Goal: Information Seeking & Learning: Learn about a topic

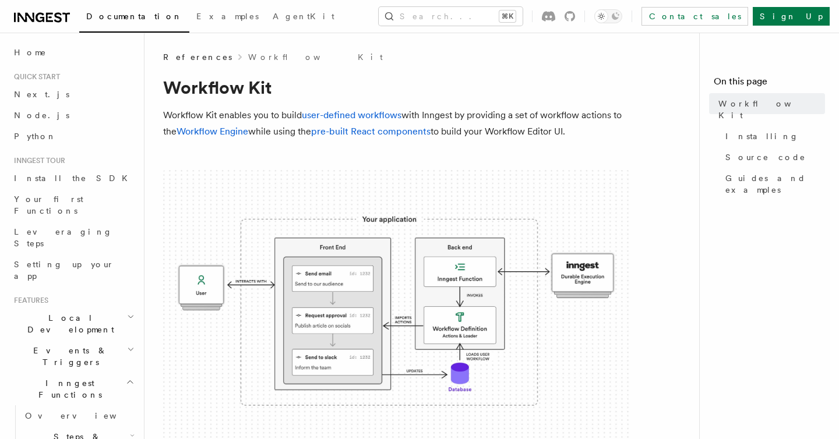
click at [399, 313] on img at bounding box center [396, 309] width 466 height 279
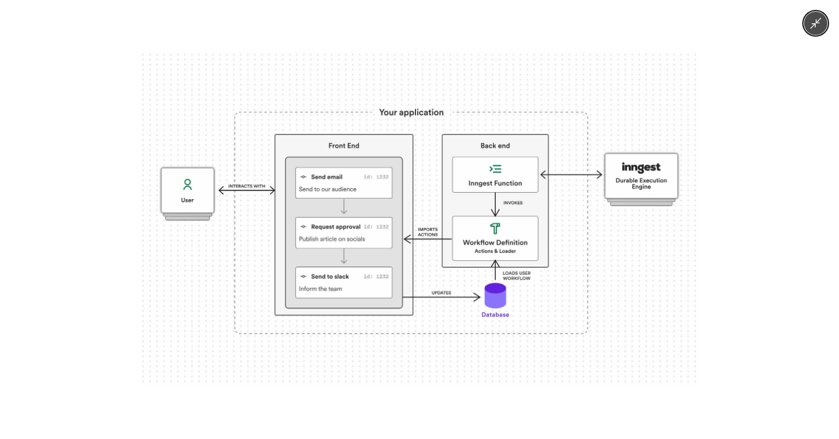
click at [399, 313] on img at bounding box center [419, 220] width 554 height 332
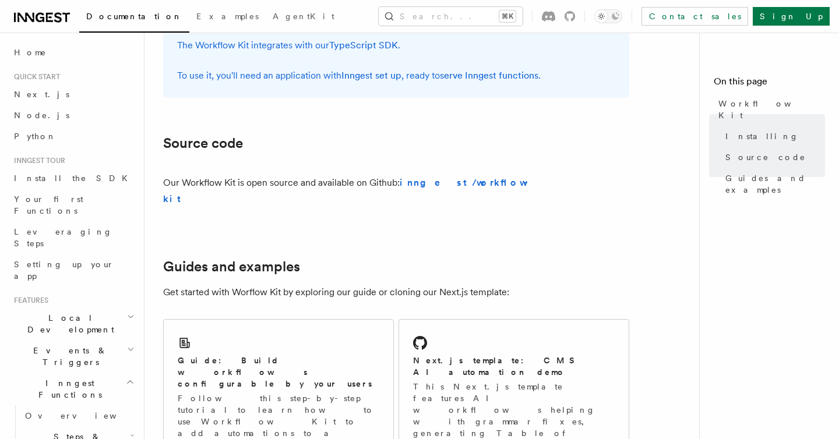
scroll to position [798, 0]
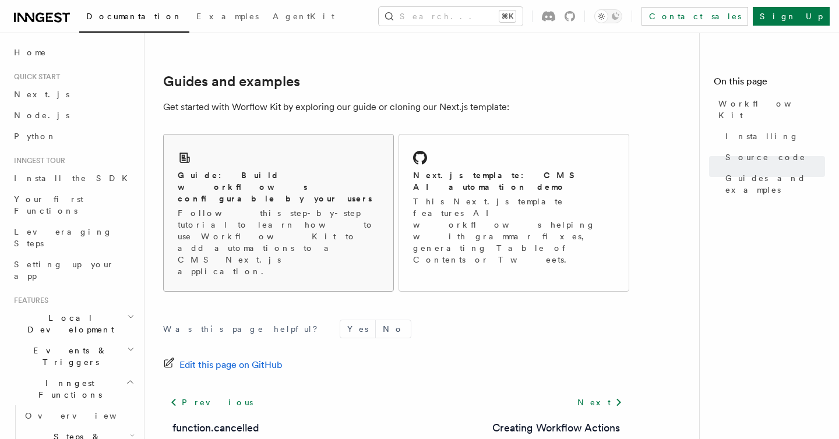
click at [255, 207] on p "Follow this step-by-step tutorial to learn how to use Workflow Kit to add autom…" at bounding box center [279, 242] width 202 height 70
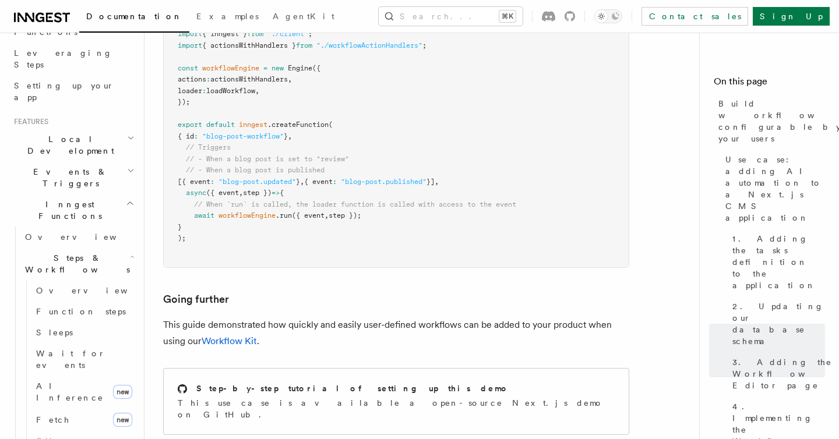
scroll to position [294, 0]
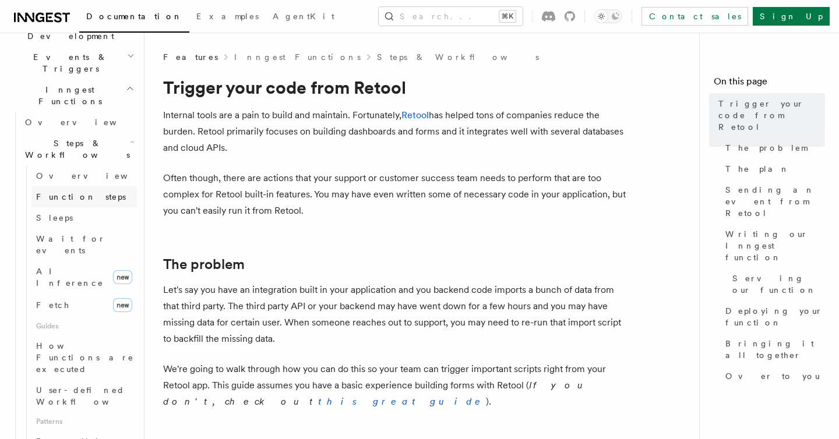
click at [70, 191] on span "Function steps" at bounding box center [81, 197] width 90 height 12
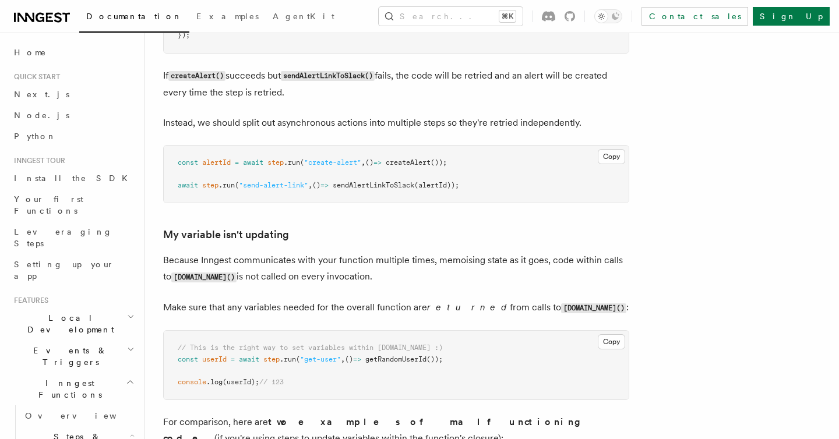
click at [125, 373] on h2 "Inngest Functions" at bounding box center [73, 389] width 128 height 33
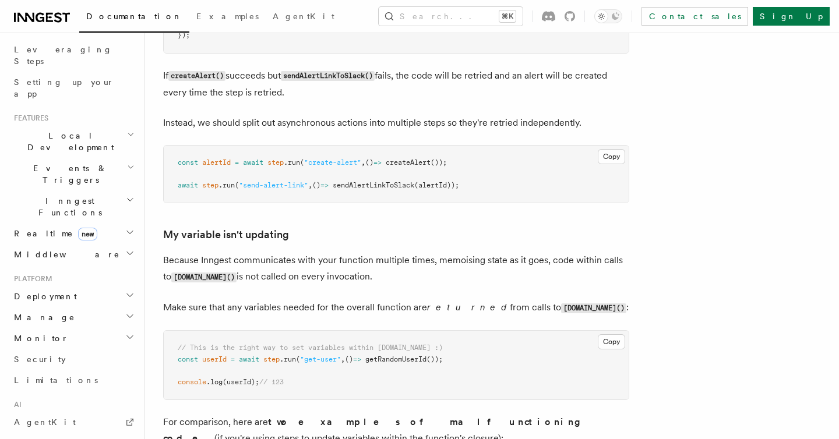
scroll to position [167, 0]
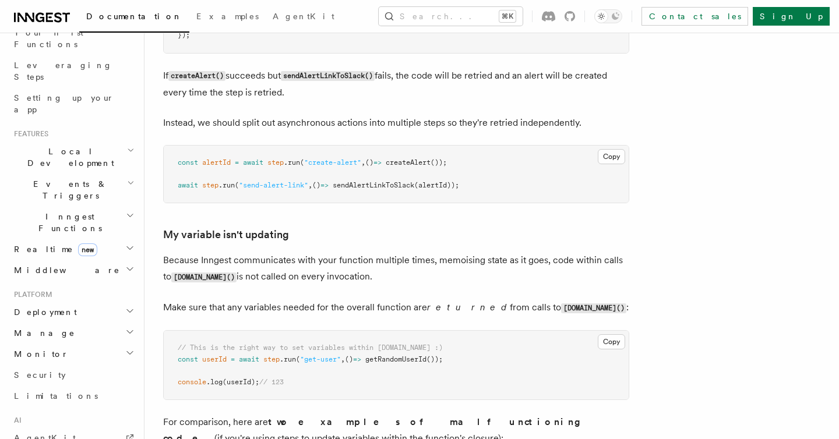
click at [130, 146] on icon "button" at bounding box center [131, 150] width 8 height 9
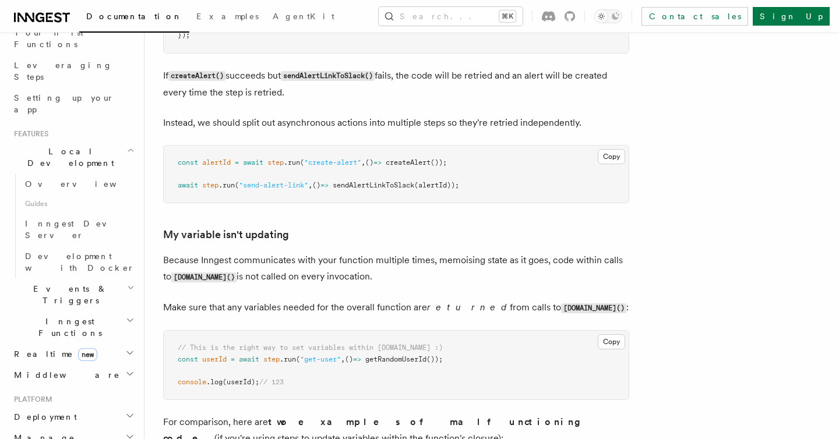
click at [130, 146] on icon "button" at bounding box center [131, 150] width 8 height 9
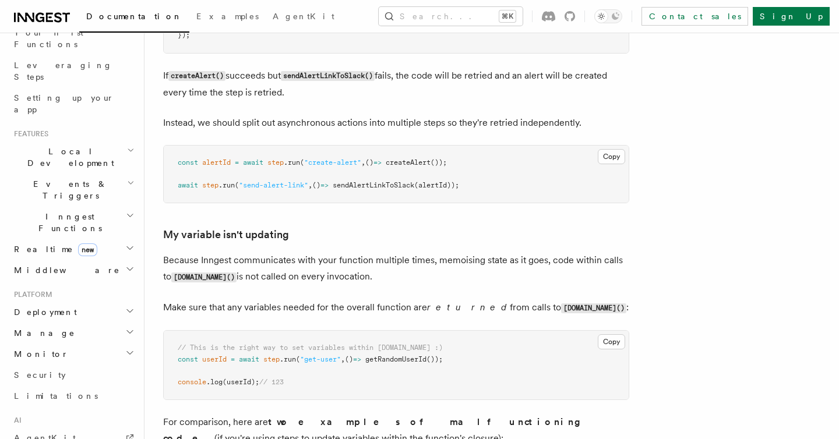
click at [128, 178] on icon "button" at bounding box center [131, 182] width 8 height 9
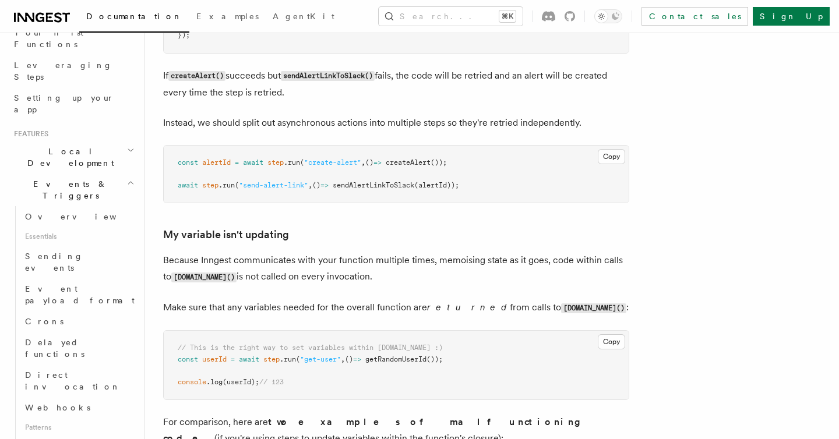
click at [128, 178] on icon "button" at bounding box center [131, 182] width 8 height 9
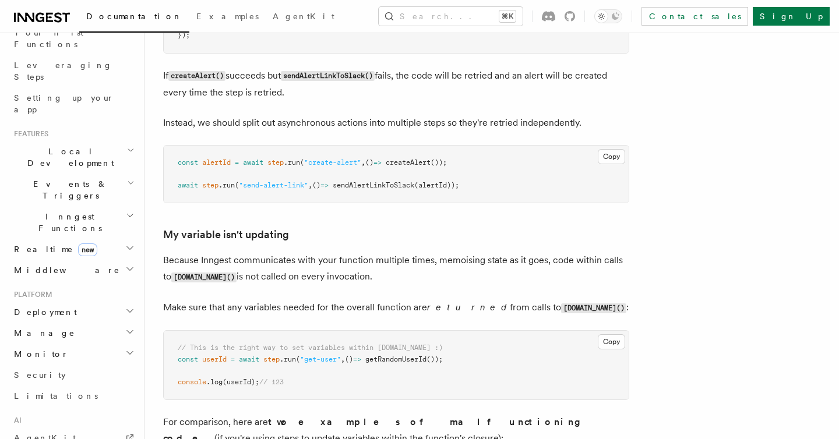
click at [129, 211] on icon "button" at bounding box center [130, 215] width 9 height 9
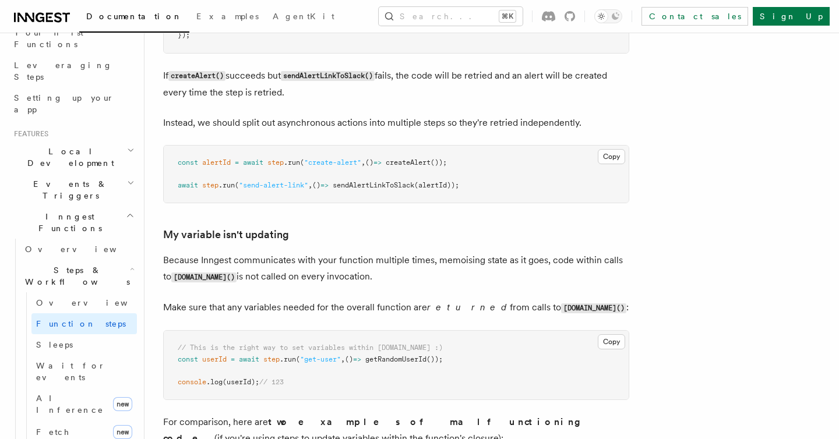
click at [129, 211] on icon "button" at bounding box center [130, 215] width 9 height 9
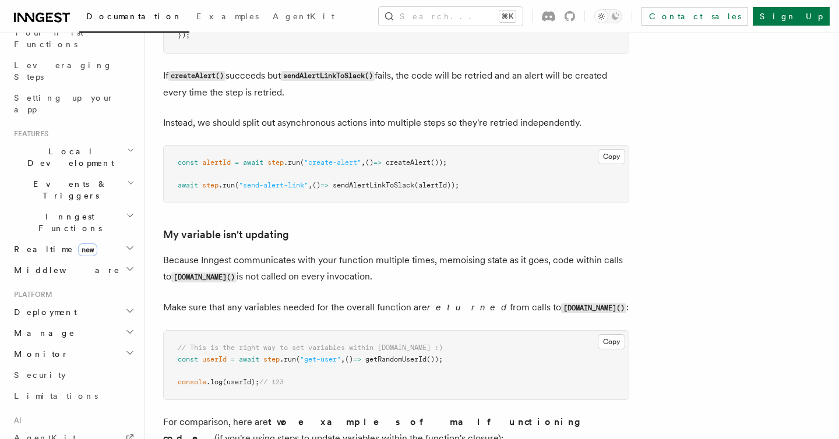
click at [129, 211] on icon "button" at bounding box center [130, 215] width 9 height 9
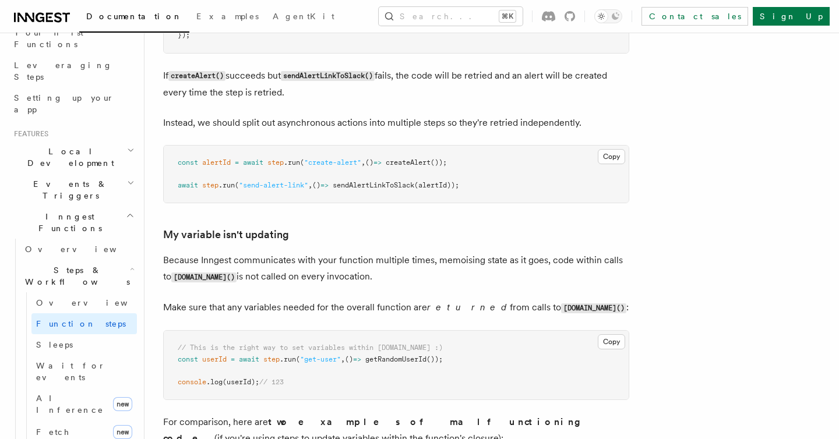
click at [129, 211] on icon "button" at bounding box center [130, 215] width 9 height 9
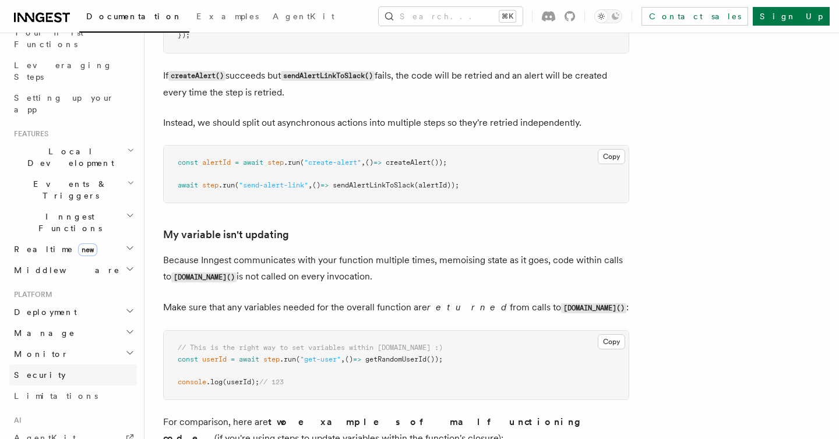
scroll to position [221, 0]
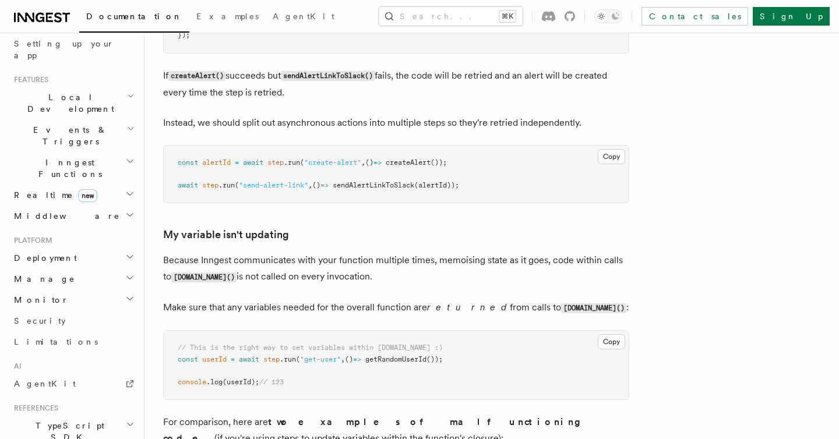
click at [134, 252] on icon "button" at bounding box center [129, 256] width 9 height 9
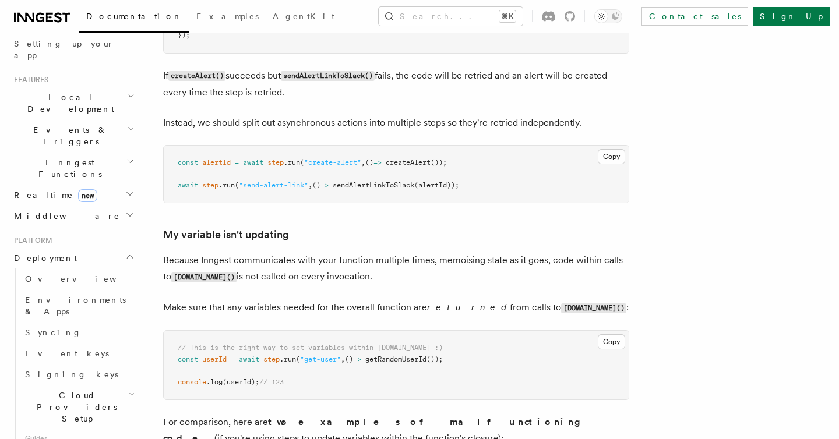
click at [130, 390] on icon "button" at bounding box center [132, 394] width 6 height 9
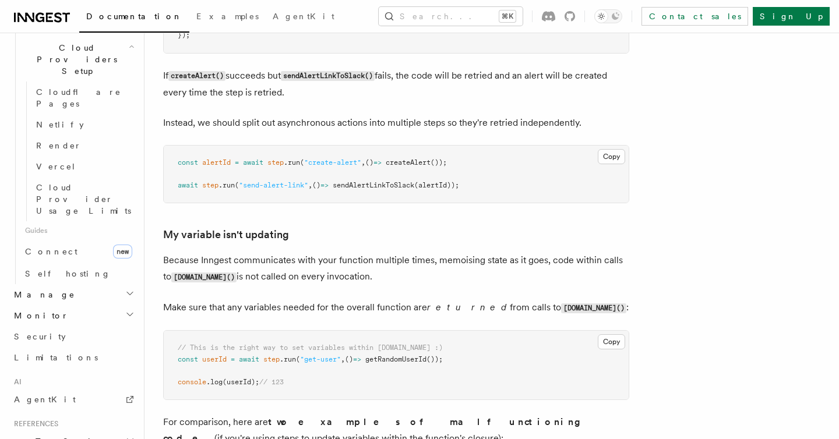
scroll to position [651, 0]
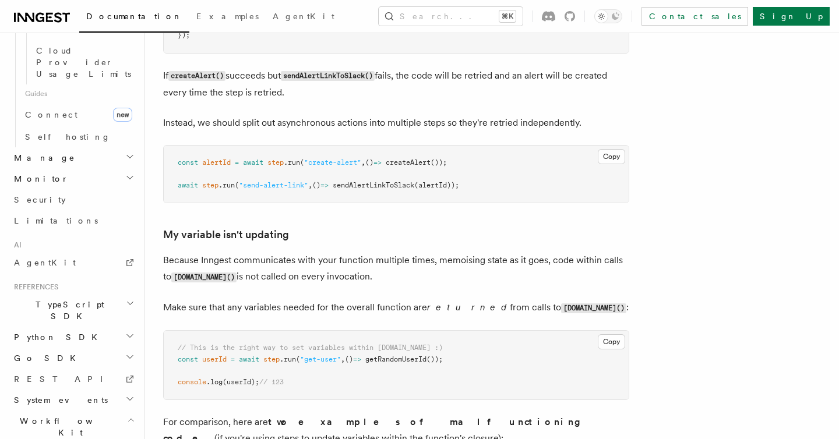
scroll to position [750, 0]
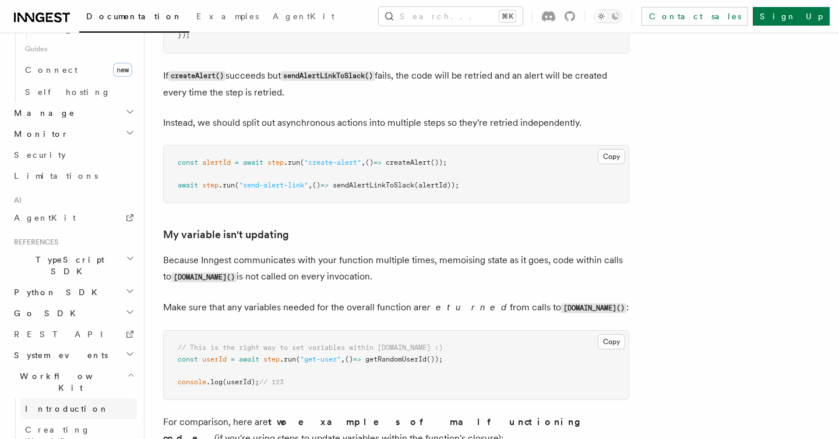
click at [58, 404] on span "Introduction" at bounding box center [67, 408] width 84 height 9
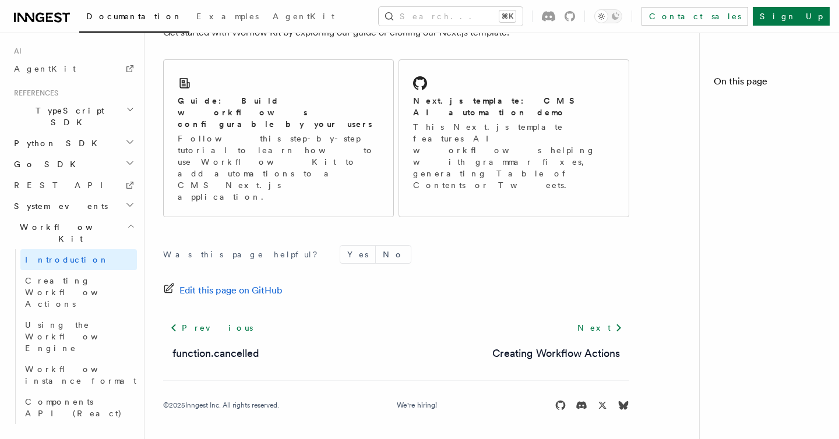
scroll to position [621, 0]
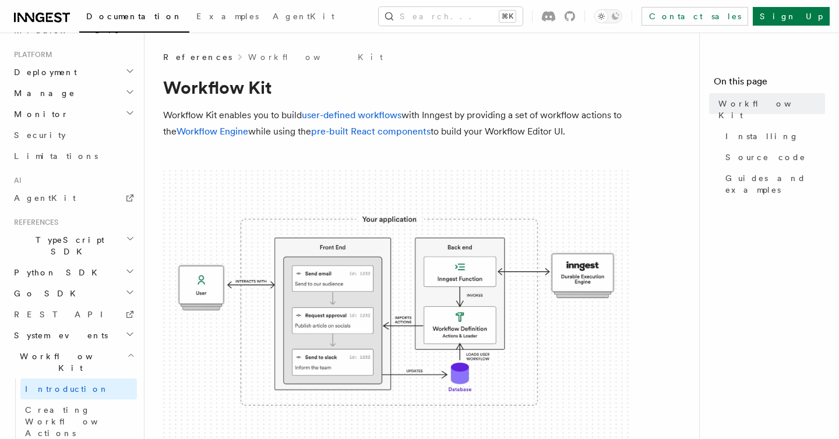
click at [511, 133] on p "Workflow Kit enables you to build user-defined workflows with Inngest by provid…" at bounding box center [396, 123] width 466 height 33
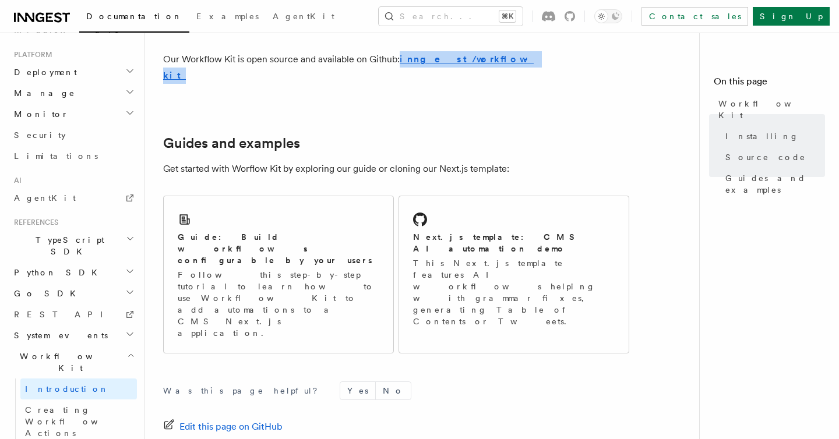
scroll to position [798, 0]
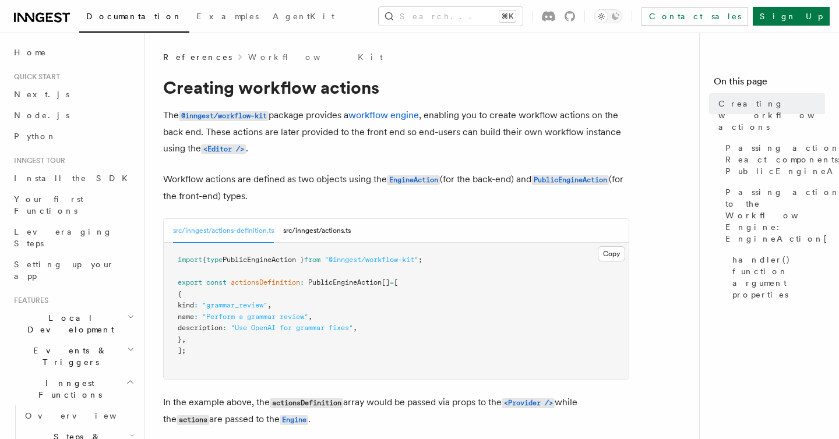
click at [337, 284] on span "PublicEngineAction" at bounding box center [344, 282] width 73 height 8
click at [256, 307] on span ""grammar_review"" at bounding box center [234, 305] width 65 height 8
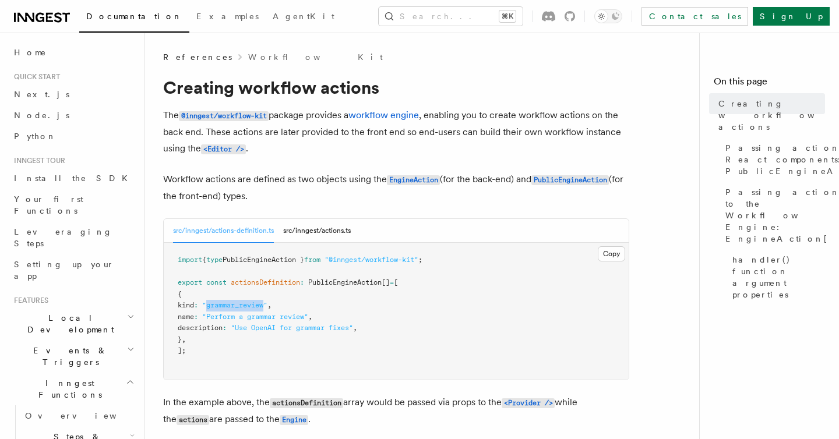
click at [256, 307] on span ""grammar_review"" at bounding box center [234, 305] width 65 height 8
click at [275, 314] on span ""Perform a grammar review"" at bounding box center [255, 317] width 106 height 8
click at [316, 334] on pre "import { type PublicEngineAction } from "@inngest/workflow-kit" ; export const …" at bounding box center [396, 311] width 465 height 137
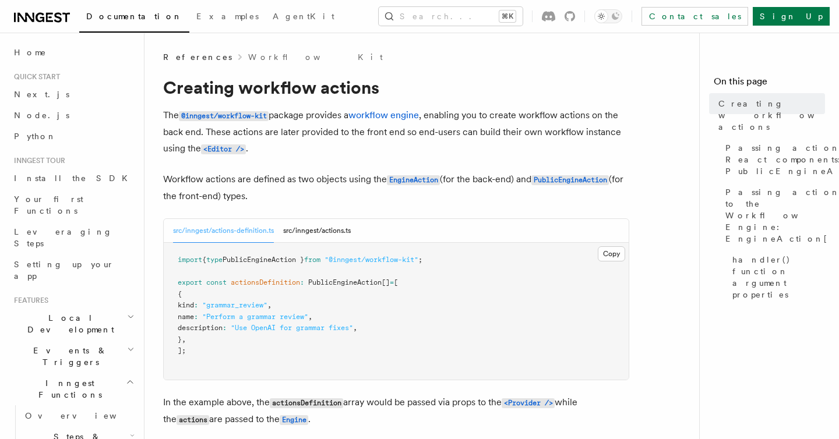
click at [316, 334] on pre "import { type PublicEngineAction } from "@inngest/workflow-kit" ; export const …" at bounding box center [396, 311] width 465 height 137
click at [413, 337] on pre "import { type PublicEngineAction } from "@inngest/workflow-kit" ; export const …" at bounding box center [396, 311] width 465 height 137
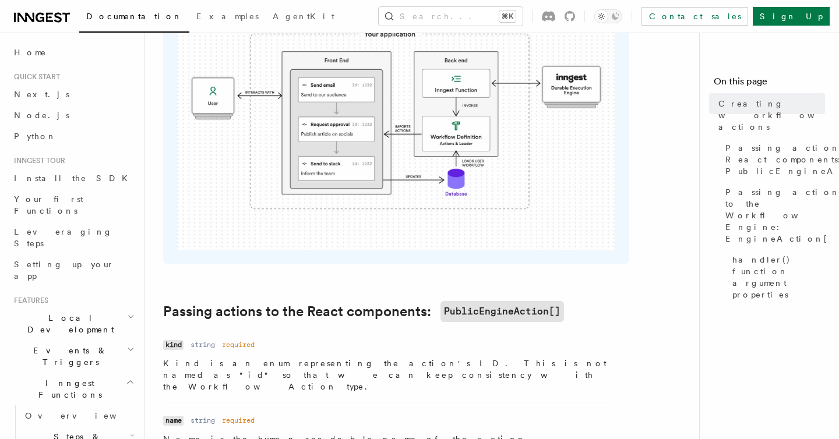
scroll to position [757, 0]
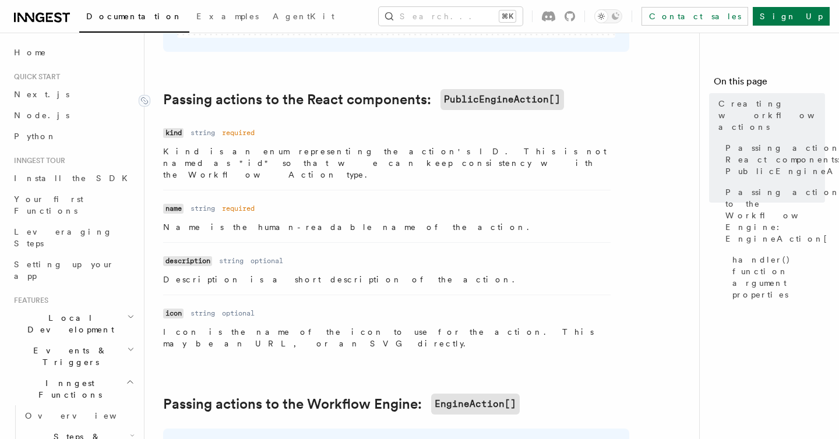
click at [302, 103] on link "Passing actions to the React components: PublicEngineAction[]" at bounding box center [363, 99] width 401 height 21
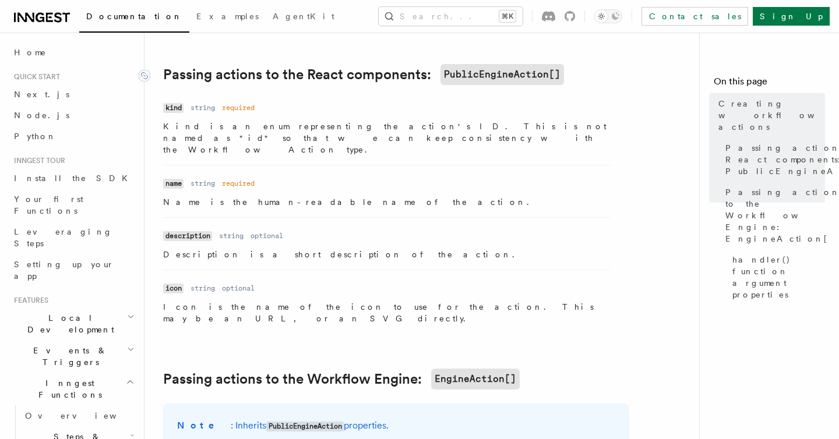
click at [302, 103] on dl "Name kind Type string Required required Description Kind is an enum representin…" at bounding box center [386, 127] width 447 height 56
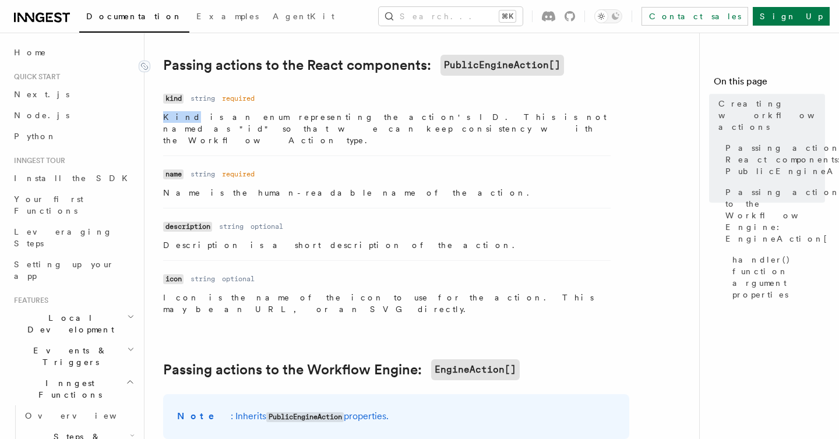
click at [302, 103] on dl "Name kind Type string Required required Description Kind is an enum representin…" at bounding box center [386, 118] width 447 height 56
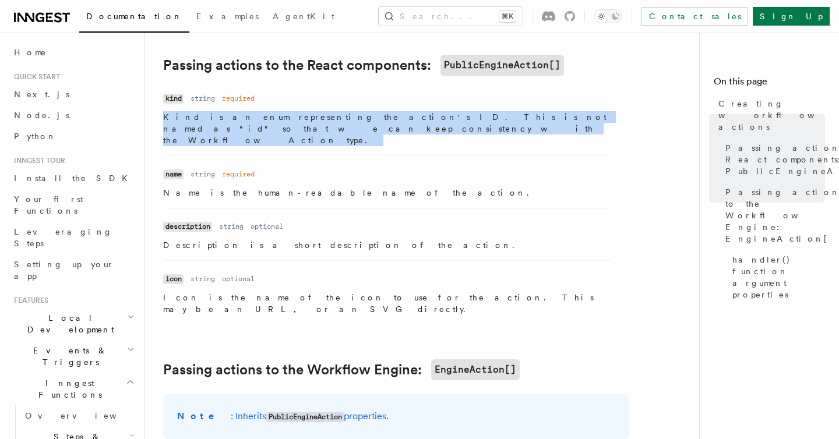
click at [360, 156] on li "Name name Type string Required required Description Name is the human-readable …" at bounding box center [386, 182] width 447 height 52
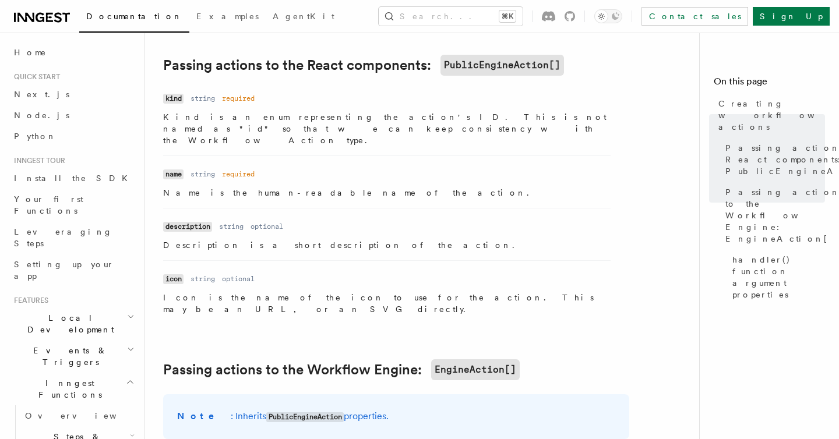
click at [360, 156] on li "Name name Type string Required required Description Name is the human-readable …" at bounding box center [386, 182] width 447 height 52
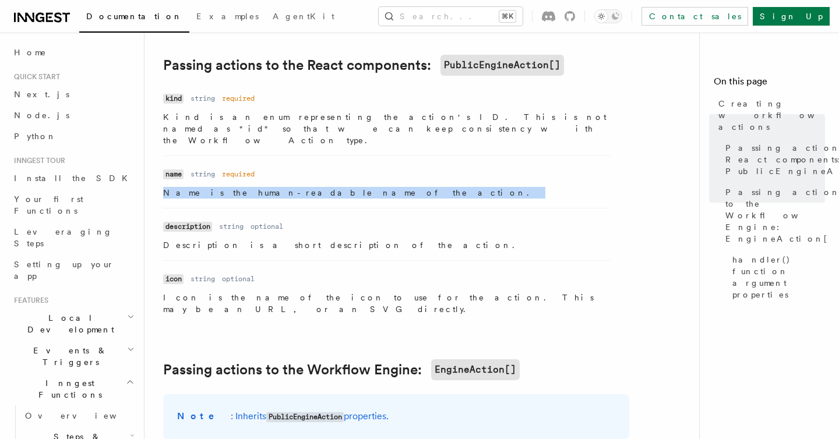
click at [387, 208] on li "Name description Type string Required optional Description Description is a sho…" at bounding box center [386, 234] width 447 height 52
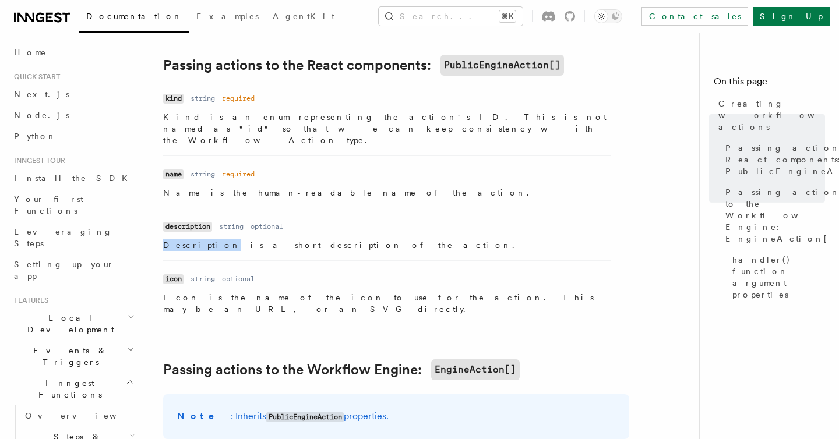
click at [387, 208] on li "Name description Type string Required optional Description Description is a sho…" at bounding box center [386, 234] width 447 height 52
click at [411, 249] on li "Name description Type string Required optional Description Description is a sho…" at bounding box center [386, 234] width 447 height 52
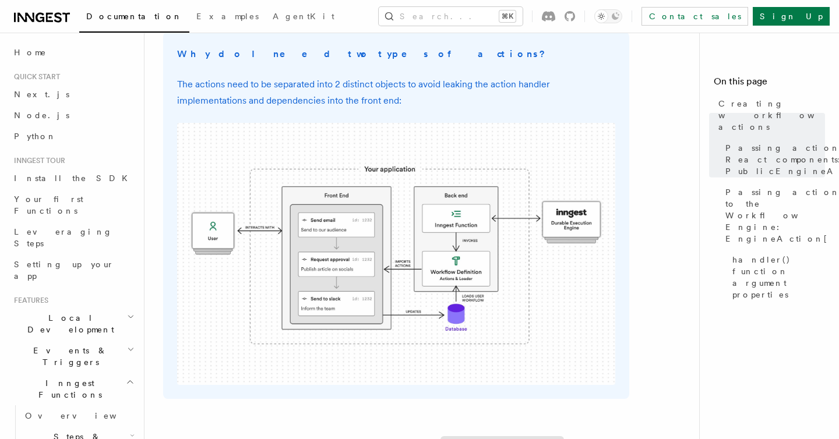
scroll to position [0, 0]
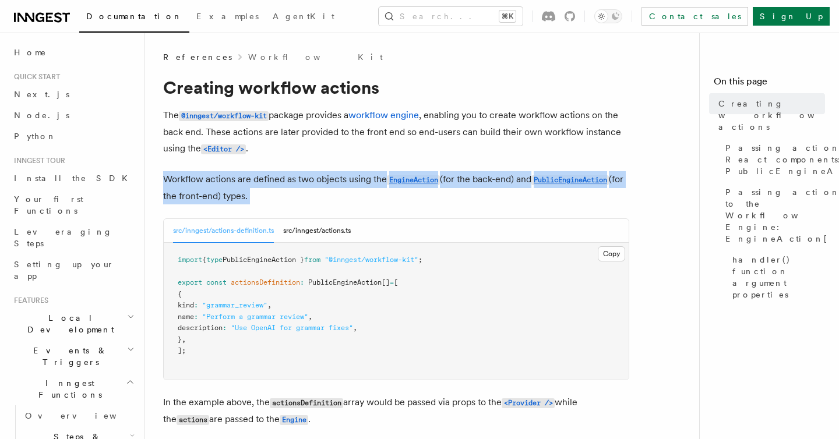
click at [293, 135] on p "The @inngest/workflow-kit package provides a workflow engine , enabling you to …" at bounding box center [396, 132] width 466 height 50
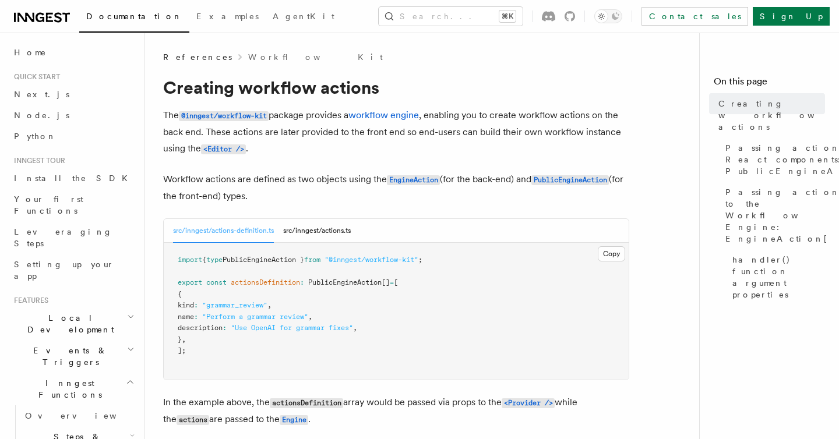
click at [293, 135] on p "The @inngest/workflow-kit package provides a workflow engine , enabling you to …" at bounding box center [396, 132] width 466 height 50
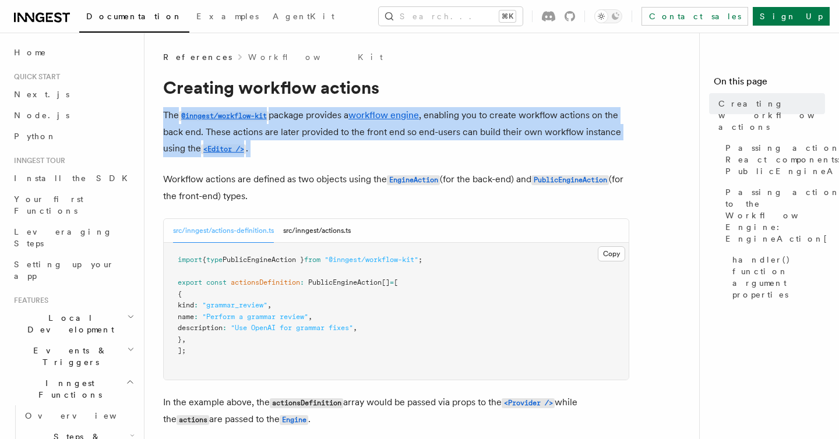
click at [308, 123] on p "The @inngest/workflow-kit package provides a workflow engine , enabling you to …" at bounding box center [396, 132] width 466 height 50
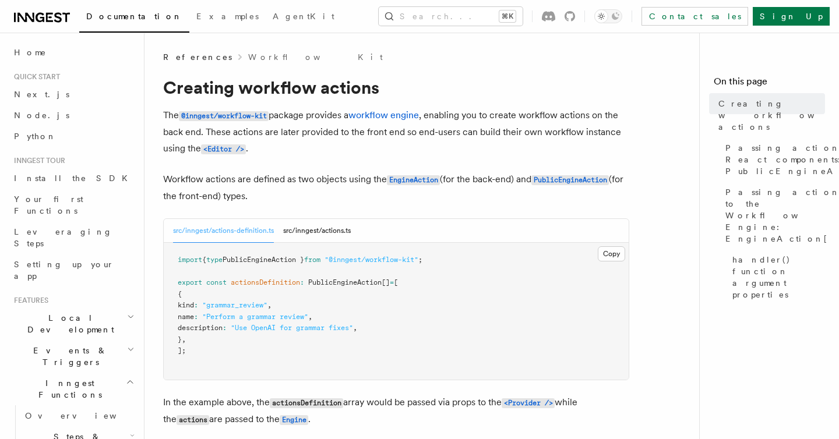
click at [308, 123] on p "The @inngest/workflow-kit package provides a workflow engine , enabling you to …" at bounding box center [396, 132] width 466 height 50
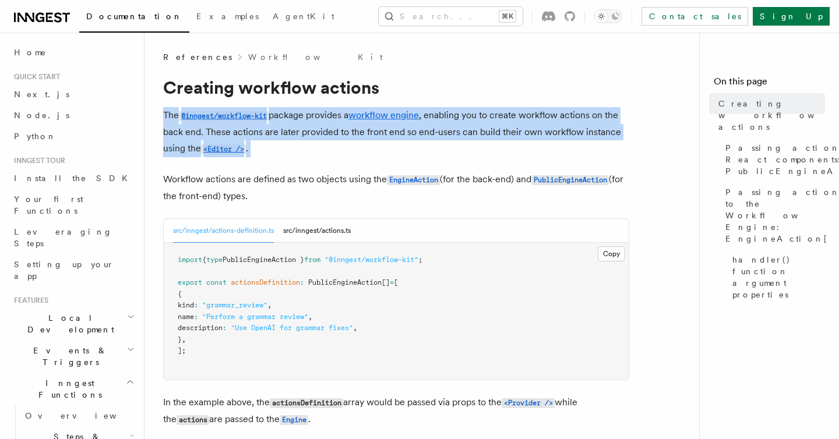
click at [481, 131] on p "The @inngest/workflow-kit package provides a workflow engine , enabling you to …" at bounding box center [396, 132] width 466 height 50
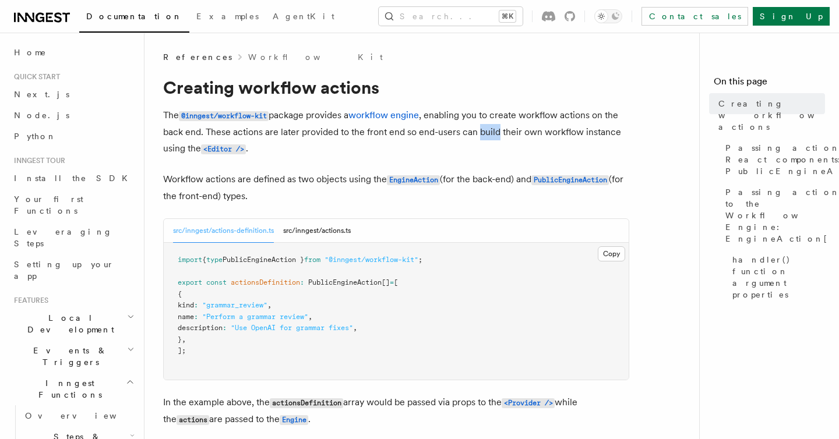
click at [481, 131] on p "The @inngest/workflow-kit package provides a workflow engine , enabling you to …" at bounding box center [396, 132] width 466 height 50
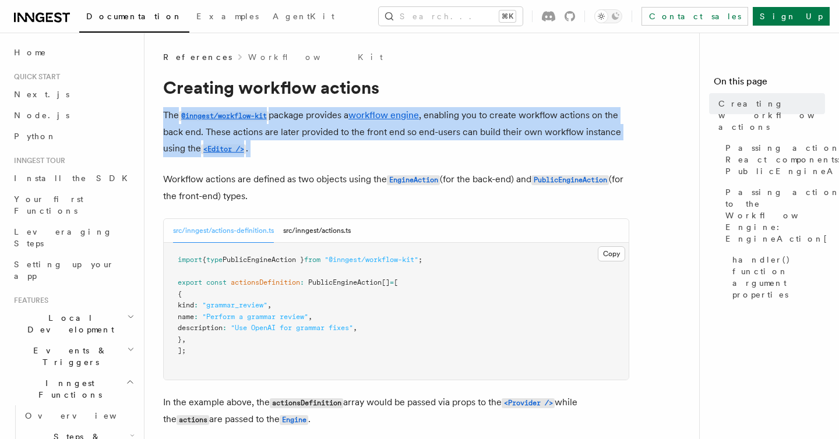
click at [361, 155] on p "The @inngest/workflow-kit package provides a workflow engine , enabling you to …" at bounding box center [396, 132] width 466 height 50
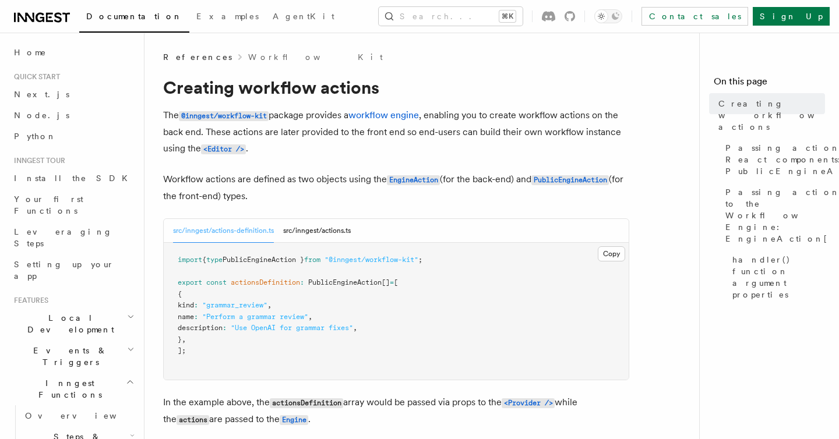
click at [465, 128] on p "The @inngest/workflow-kit package provides a workflow engine , enabling you to …" at bounding box center [396, 132] width 466 height 50
click at [494, 125] on p "The @inngest/workflow-kit package provides a workflow engine , enabling you to …" at bounding box center [396, 132] width 466 height 50
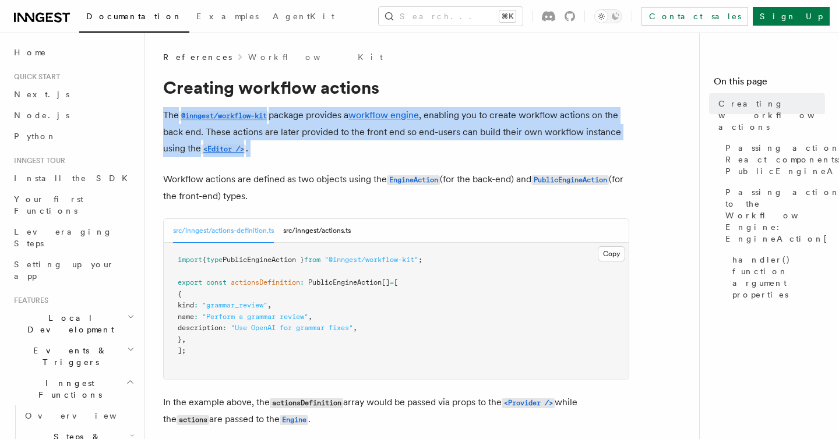
click at [312, 136] on p "The @inngest/workflow-kit package provides a workflow engine , enabling you to …" at bounding box center [396, 132] width 466 height 50
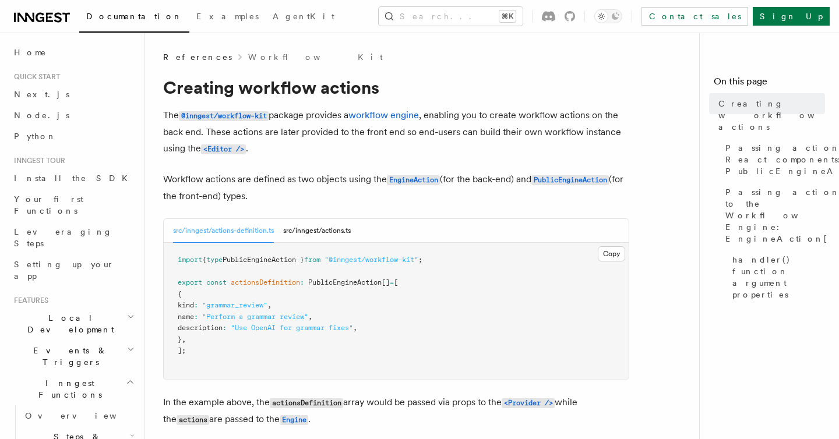
click at [312, 136] on p "The @inngest/workflow-kit package provides a workflow engine , enabling you to …" at bounding box center [396, 132] width 466 height 50
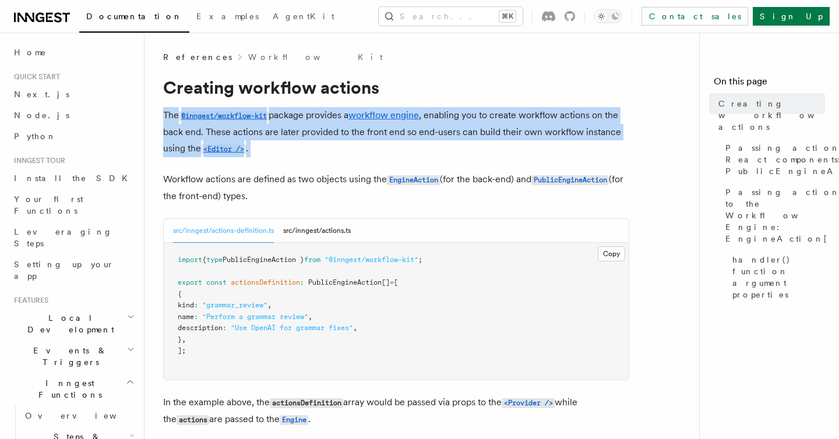
click at [381, 133] on p "The @inngest/workflow-kit package provides a workflow engine , enabling you to …" at bounding box center [396, 132] width 466 height 50
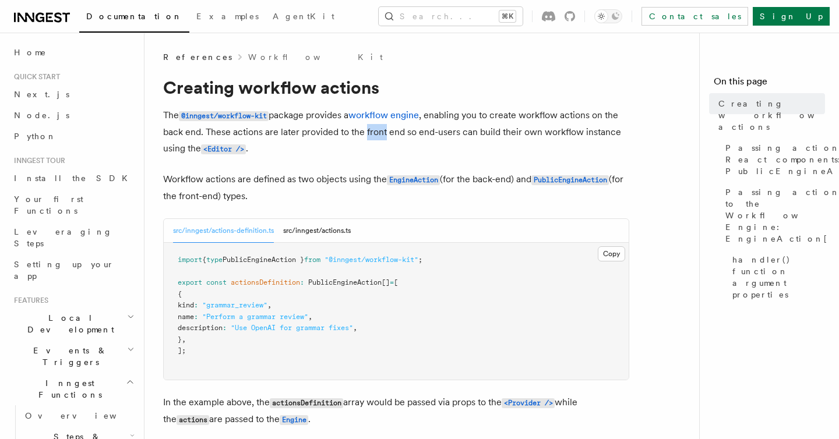
click at [381, 133] on p "The @inngest/workflow-kit package provides a workflow engine , enabling you to …" at bounding box center [396, 132] width 466 height 50
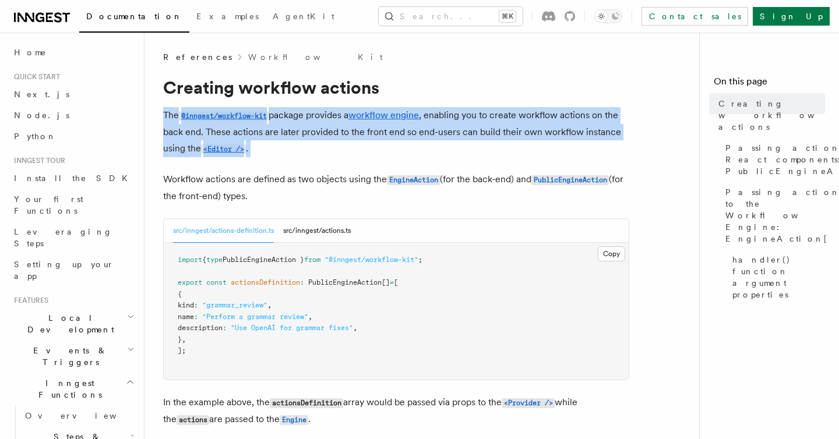
click at [457, 137] on p "The @inngest/workflow-kit package provides a workflow engine , enabling you to …" at bounding box center [396, 132] width 466 height 50
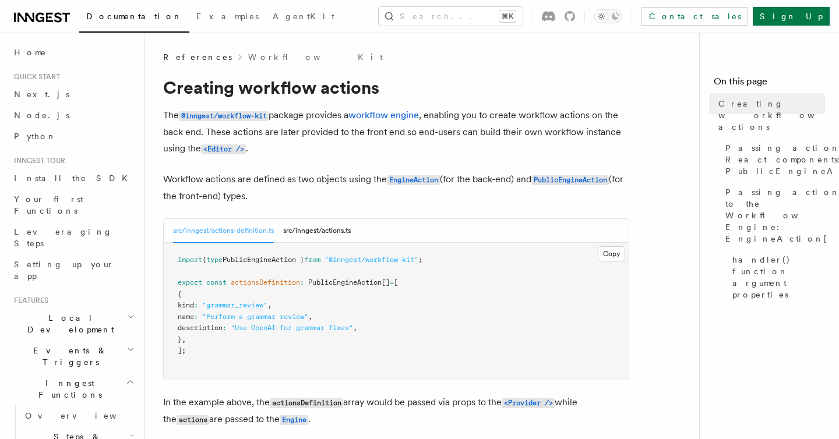
click at [457, 137] on p "The @inngest/workflow-kit package provides a workflow engine , enabling you to …" at bounding box center [396, 132] width 466 height 50
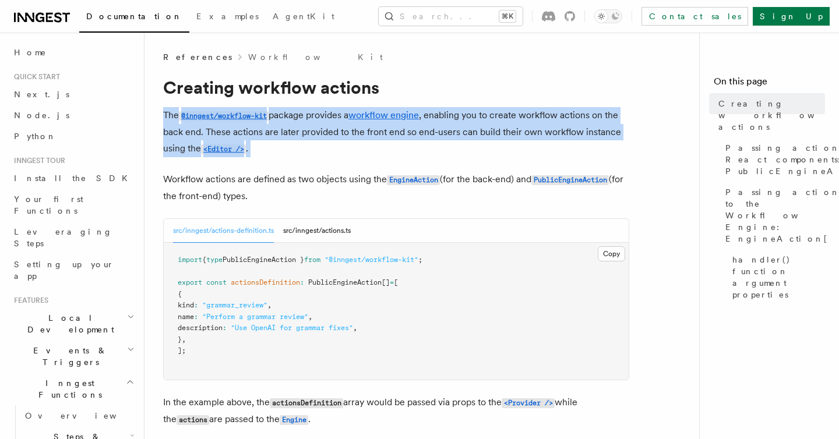
click at [439, 136] on p "The @inngest/workflow-kit package provides a workflow engine , enabling you to …" at bounding box center [396, 132] width 466 height 50
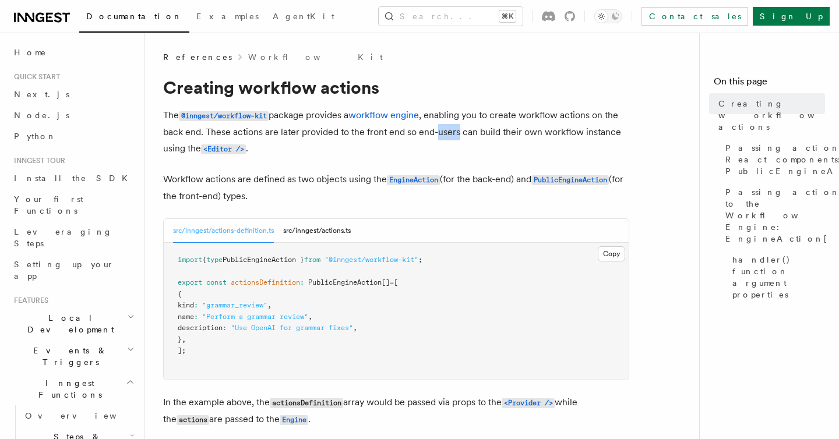
click at [439, 136] on p "The @inngest/workflow-kit package provides a workflow engine , enabling you to …" at bounding box center [396, 132] width 466 height 50
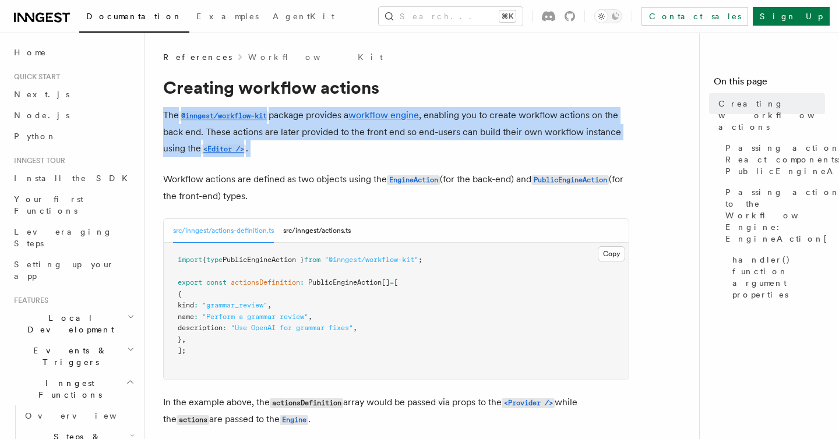
click at [326, 134] on p "The @inngest/workflow-kit package provides a workflow engine , enabling you to …" at bounding box center [396, 132] width 466 height 50
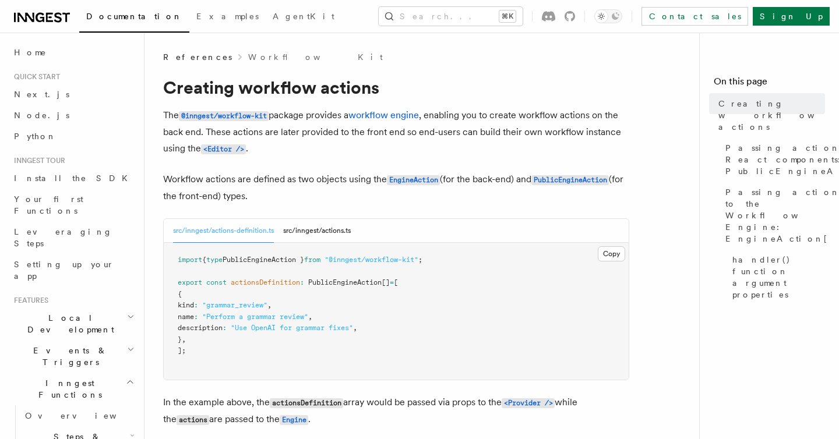
click at [326, 134] on p "The @inngest/workflow-kit package provides a workflow engine , enabling you to …" at bounding box center [396, 132] width 466 height 50
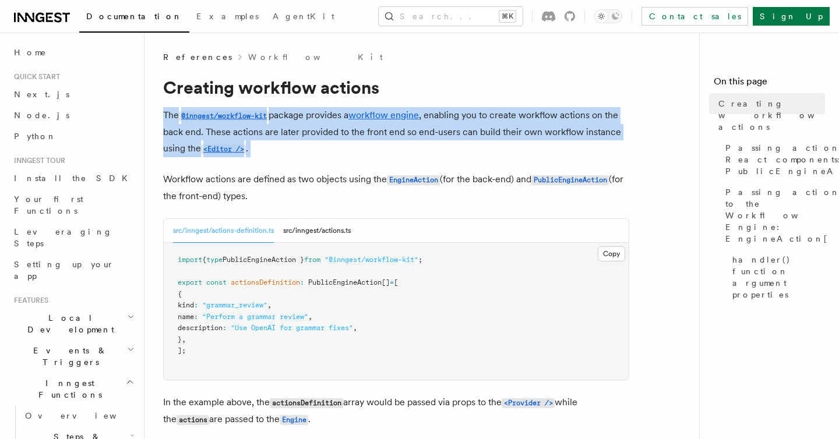
click at [238, 187] on p "Workflow actions are defined as two objects using the EngineAction (for the bac…" at bounding box center [396, 187] width 466 height 33
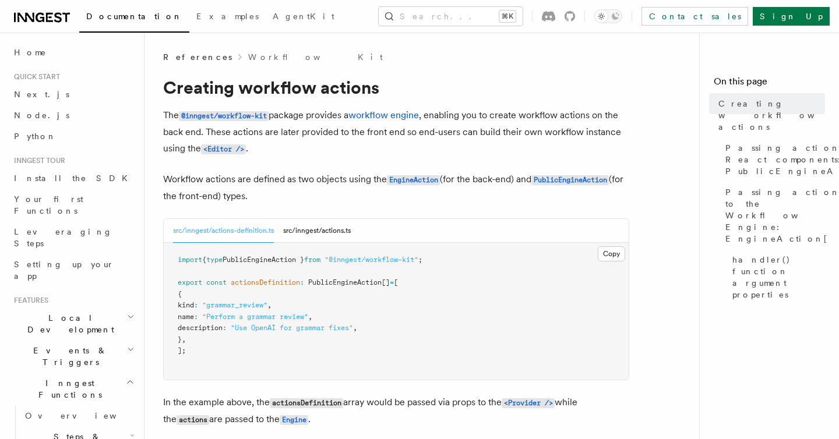
click at [238, 187] on p "Workflow actions are defined as two objects using the EngineAction (for the bac…" at bounding box center [396, 187] width 466 height 33
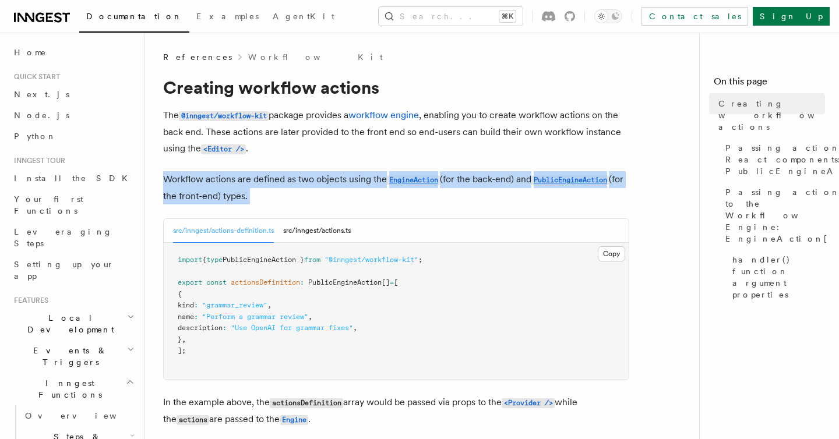
click at [224, 185] on p "Workflow actions are defined as two objects using the EngineAction (for the bac…" at bounding box center [396, 187] width 466 height 33
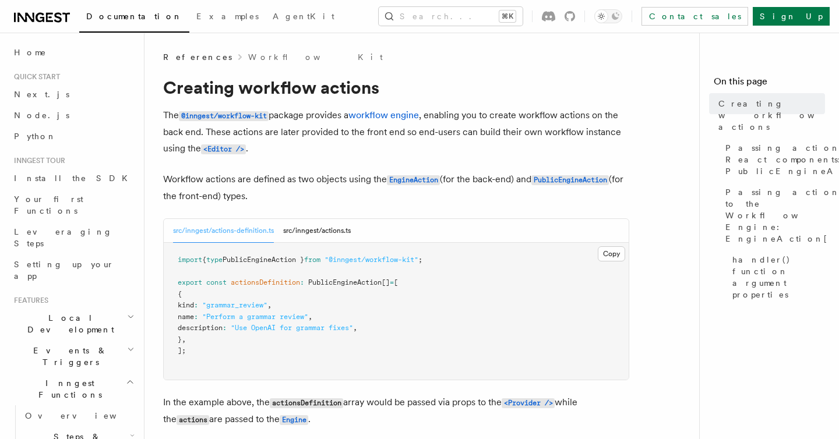
click at [224, 185] on p "Workflow actions are defined as two objects using the EngineAction (for the bac…" at bounding box center [396, 187] width 466 height 33
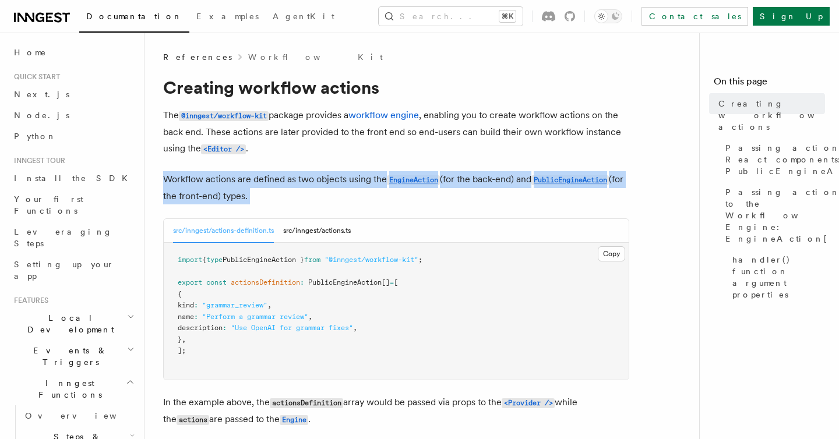
click at [284, 182] on p "Workflow actions are defined as two objects using the EngineAction (for the bac…" at bounding box center [396, 187] width 466 height 33
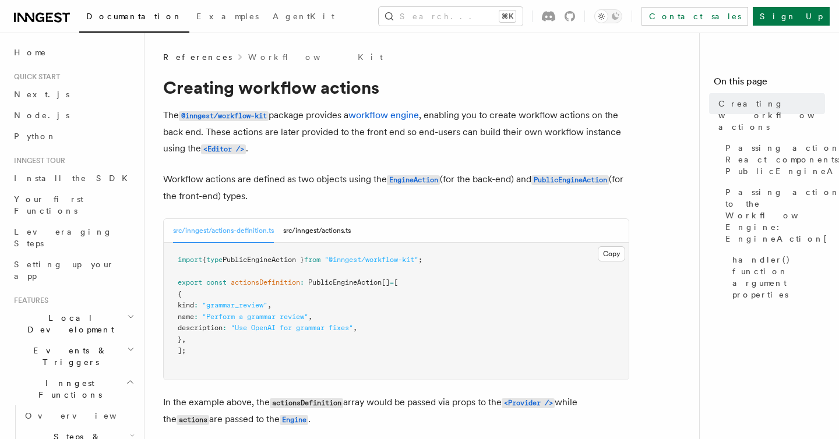
click at [284, 182] on p "Workflow actions are defined as two objects using the EngineAction (for the bac…" at bounding box center [396, 187] width 466 height 33
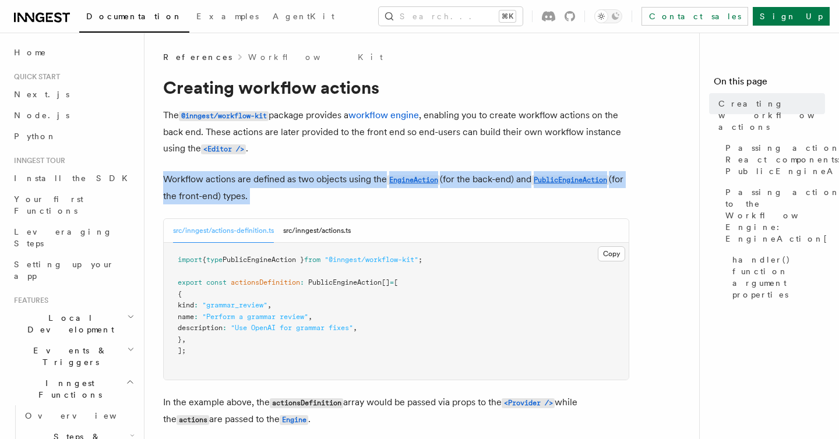
click at [333, 182] on p "Workflow actions are defined as two objects using the EngineAction (for the bac…" at bounding box center [396, 187] width 466 height 33
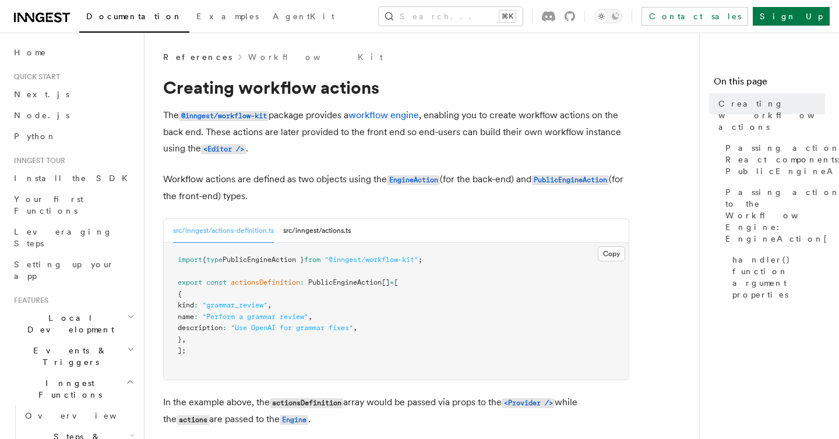
click at [333, 182] on p "Workflow actions are defined as two objects using the EngineAction (for the bac…" at bounding box center [396, 187] width 466 height 33
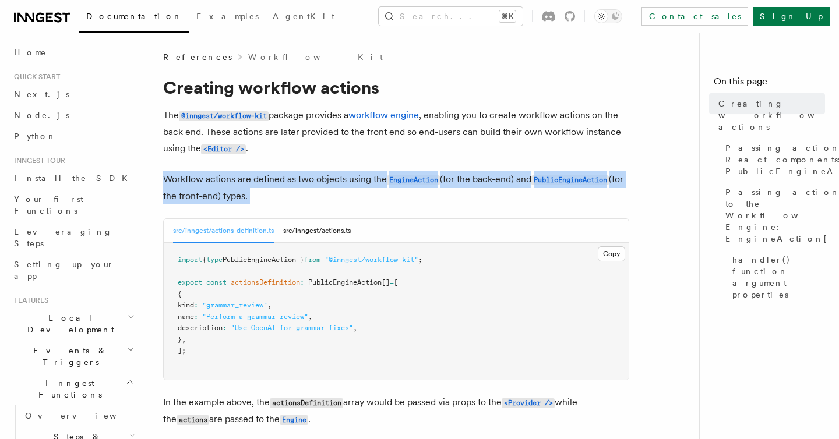
click at [471, 189] on p "Workflow actions are defined as two objects using the EngineAction (for the bac…" at bounding box center [396, 187] width 466 height 33
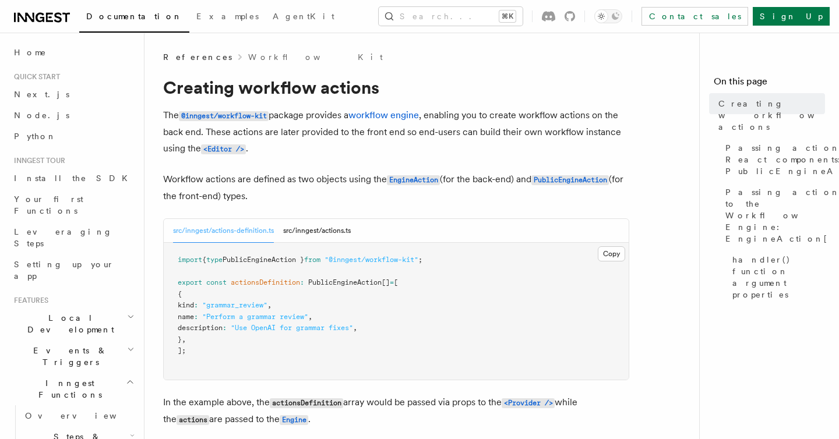
click at [471, 189] on p "Workflow actions are defined as two objects using the EngineAction (for the bac…" at bounding box center [396, 187] width 466 height 33
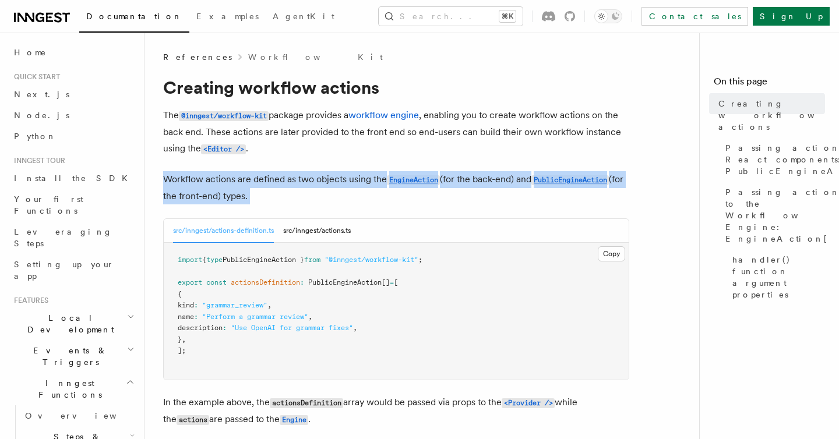
click at [221, 179] on p "Workflow actions are defined as two objects using the EngineAction (for the bac…" at bounding box center [396, 187] width 466 height 33
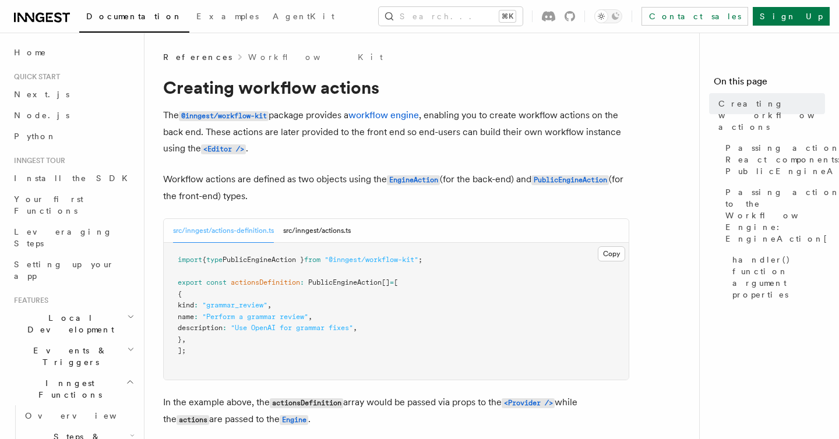
click at [221, 179] on p "Workflow actions are defined as two objects using the EngineAction (for the bac…" at bounding box center [396, 187] width 466 height 33
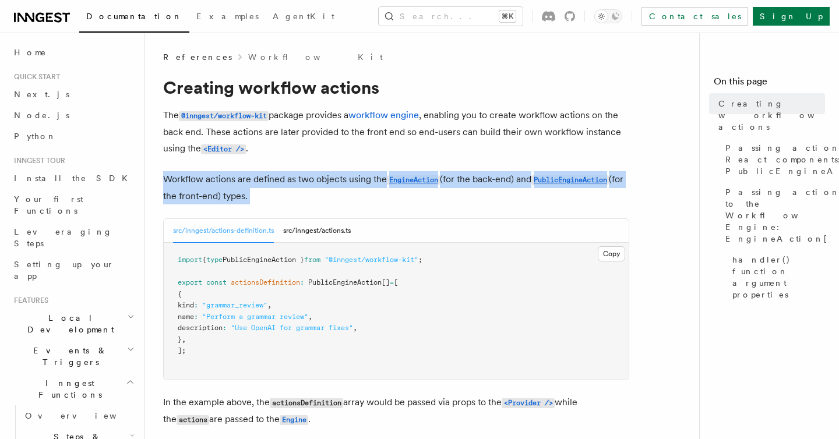
click at [268, 182] on p "Workflow actions are defined as two objects using the EngineAction (for the bac…" at bounding box center [396, 187] width 466 height 33
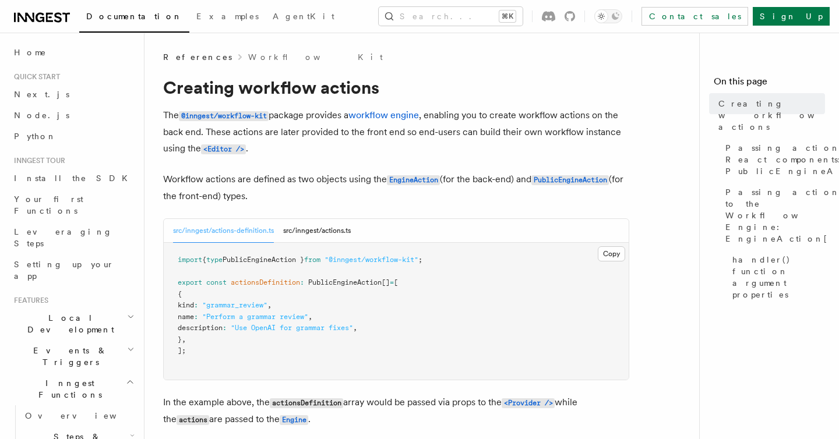
click at [268, 182] on p "Workflow actions are defined as two objects using the EngineAction (for the bac…" at bounding box center [396, 187] width 466 height 33
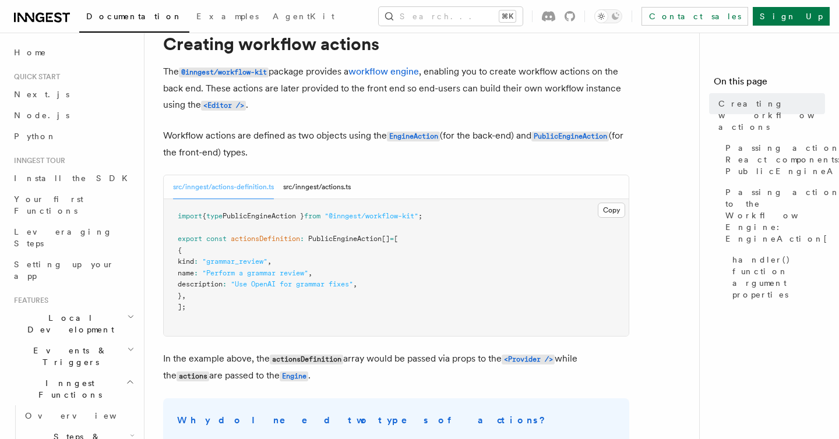
scroll to position [65, 0]
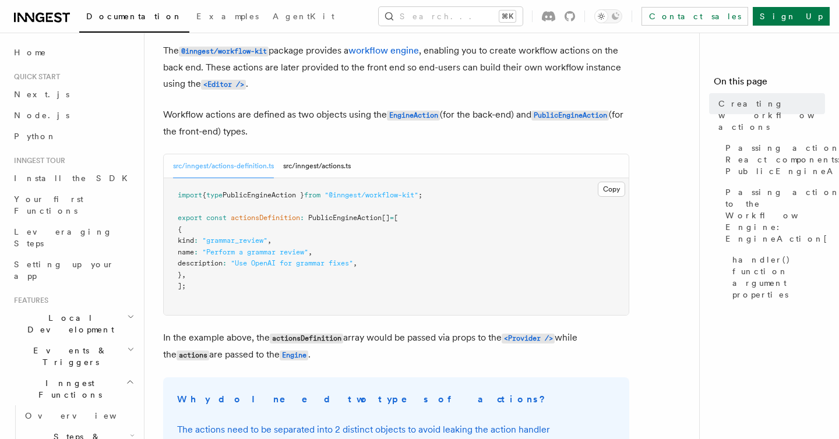
click at [371, 205] on pre "import { type PublicEngineAction } from "@inngest/workflow-kit" ; export const …" at bounding box center [396, 246] width 465 height 137
click at [308, 220] on span at bounding box center [306, 218] width 4 height 8
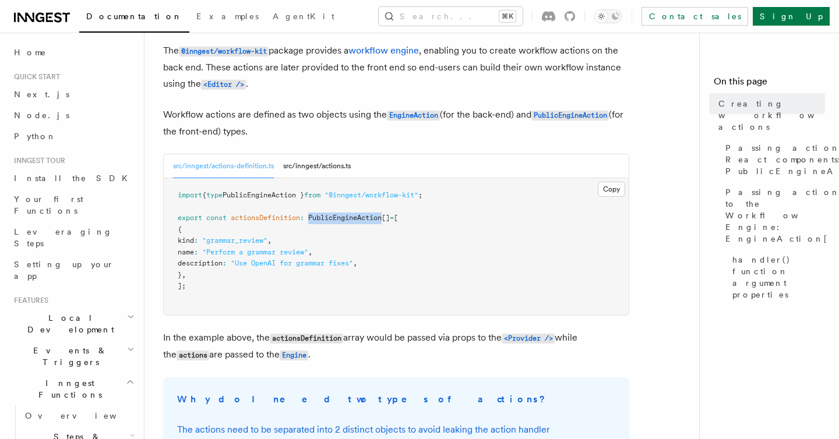
click at [308, 220] on span at bounding box center [306, 218] width 4 height 8
click at [326, 242] on pre "import { type PublicEngineAction } from "@inngest/workflow-kit" ; export const …" at bounding box center [396, 246] width 465 height 137
click at [353, 263] on span ""Use OpenAI for grammar fixes"" at bounding box center [292, 263] width 122 height 8
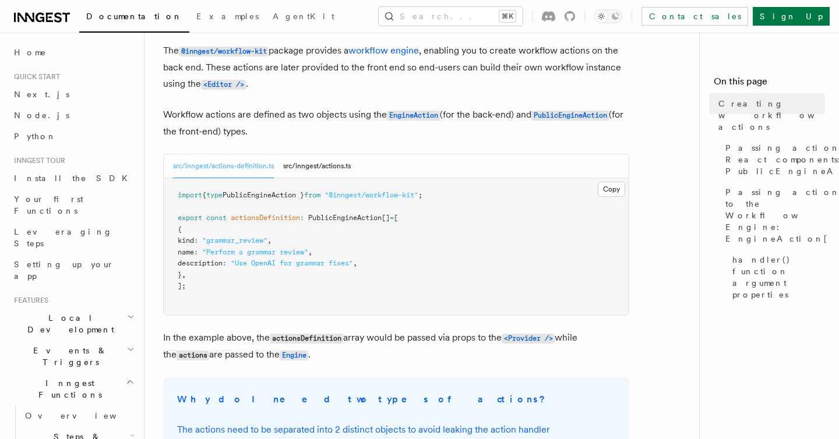
click at [353, 263] on span ""Use OpenAI for grammar fixes"" at bounding box center [292, 263] width 122 height 8
click at [414, 282] on pre "import { type PublicEngineAction } from "@inngest/workflow-kit" ; export const …" at bounding box center [396, 246] width 465 height 137
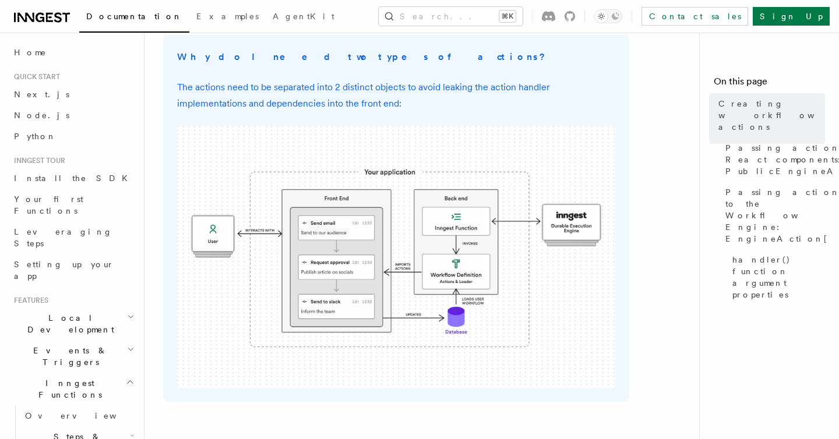
scroll to position [201, 0]
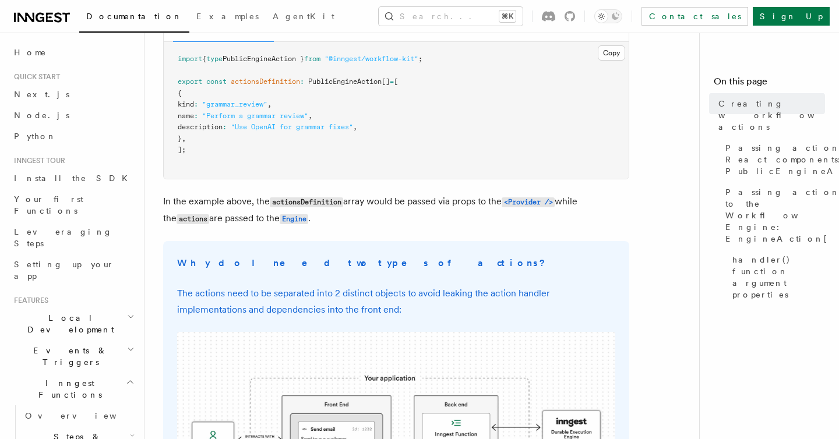
click at [214, 202] on p "In the example above, the actionsDefinition array would be passed via props to …" at bounding box center [396, 210] width 466 height 34
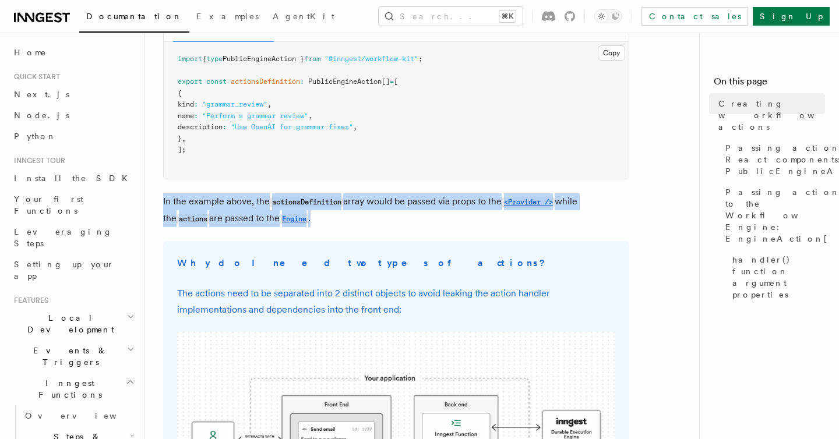
click at [391, 199] on p "In the example above, the actionsDefinition array would be passed via props to …" at bounding box center [396, 210] width 466 height 34
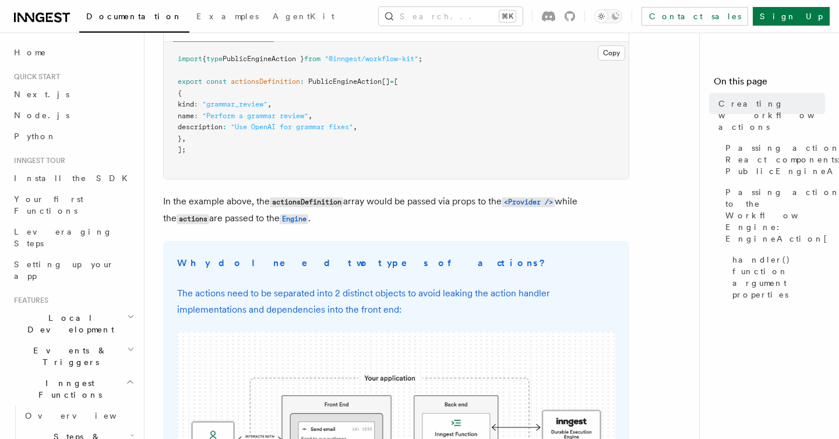
click at [391, 199] on p "In the example above, the actionsDefinition array would be passed via props to …" at bounding box center [396, 210] width 466 height 34
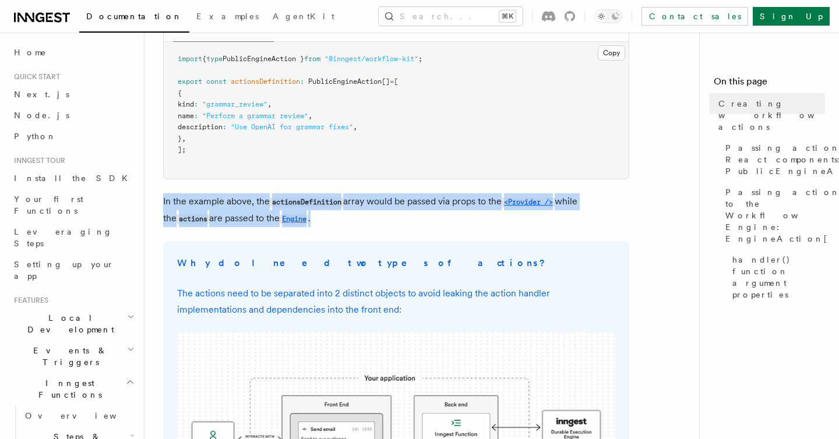
click at [426, 203] on p "In the example above, the actionsDefinition array would be passed via props to …" at bounding box center [396, 210] width 466 height 34
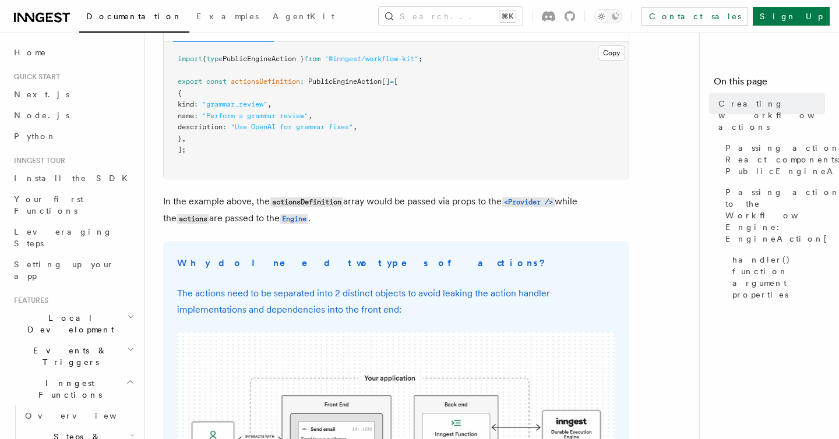
click at [426, 203] on p "In the example above, the actionsDefinition array would be passed via props to …" at bounding box center [396, 210] width 466 height 34
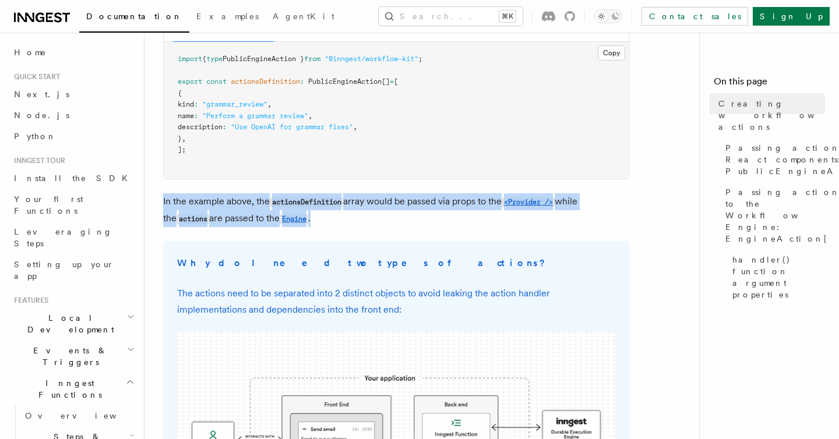
click at [481, 206] on p "In the example above, the actionsDefinition array would be passed via props to …" at bounding box center [396, 210] width 466 height 34
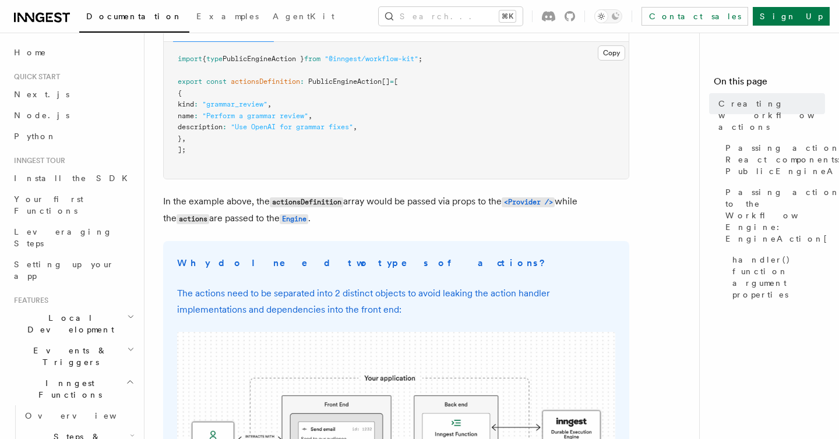
click at [481, 206] on p "In the example above, the actionsDefinition array would be passed via props to …" at bounding box center [396, 210] width 466 height 34
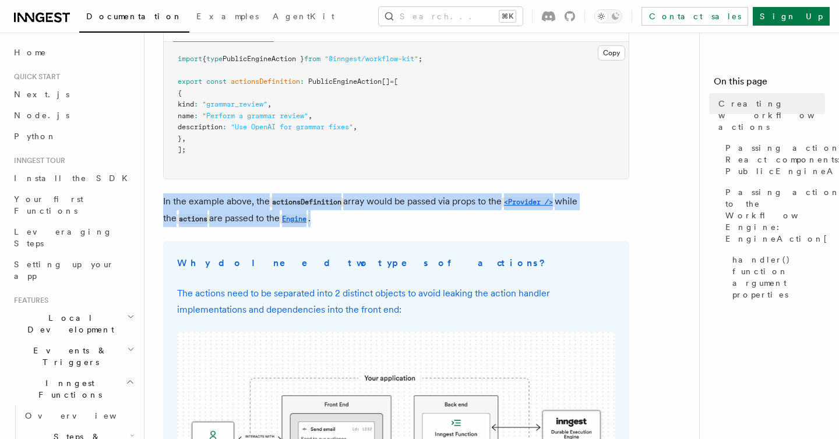
click at [443, 222] on p "In the example above, the actionsDefinition array would be passed via props to …" at bounding box center [396, 210] width 466 height 34
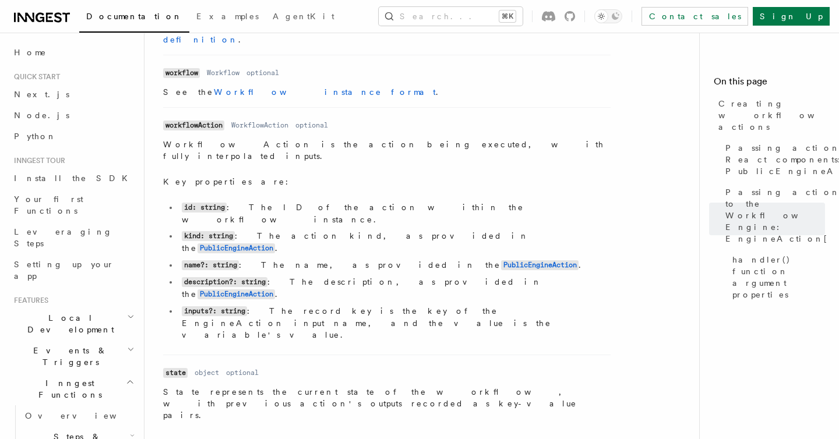
scroll to position [1745, 0]
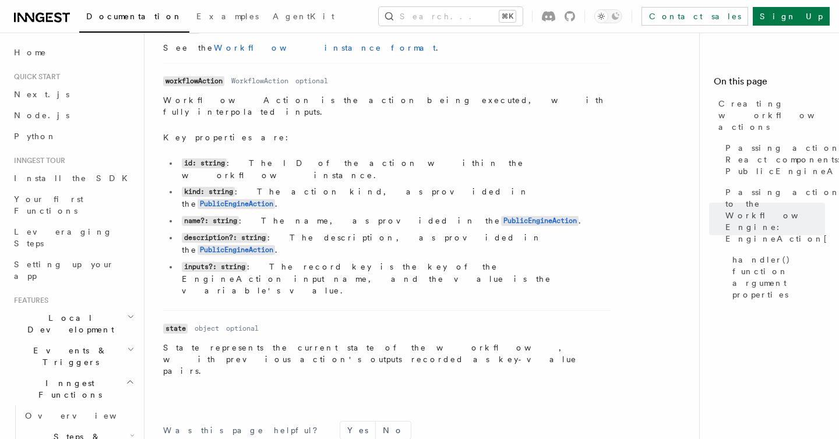
click at [139, 323] on header "Search... Documentation Examples AgentKit Home Quick start Next.js Node.js Pyth…" at bounding box center [72, 236] width 144 height 407
click at [133, 377] on icon "button" at bounding box center [130, 381] width 9 height 9
click at [131, 410] on icon "button" at bounding box center [129, 414] width 9 height 9
click at [77, 426] on link "Overview" at bounding box center [78, 436] width 116 height 21
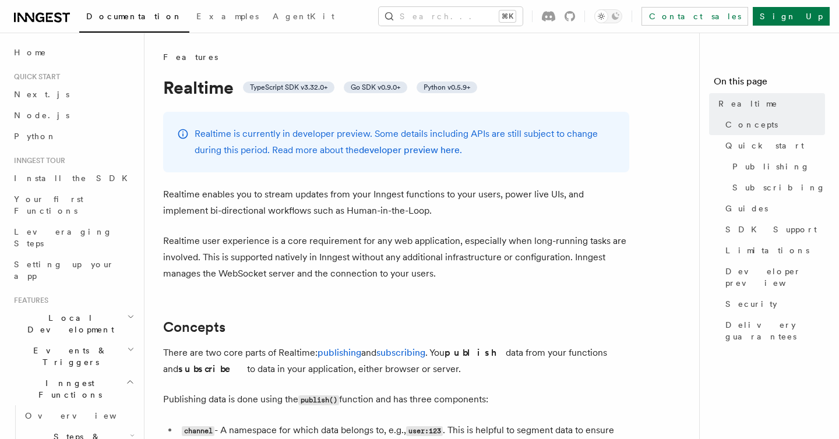
click at [210, 197] on p "Realtime enables you to stream updates from your Inngest functions to your user…" at bounding box center [396, 202] width 466 height 33
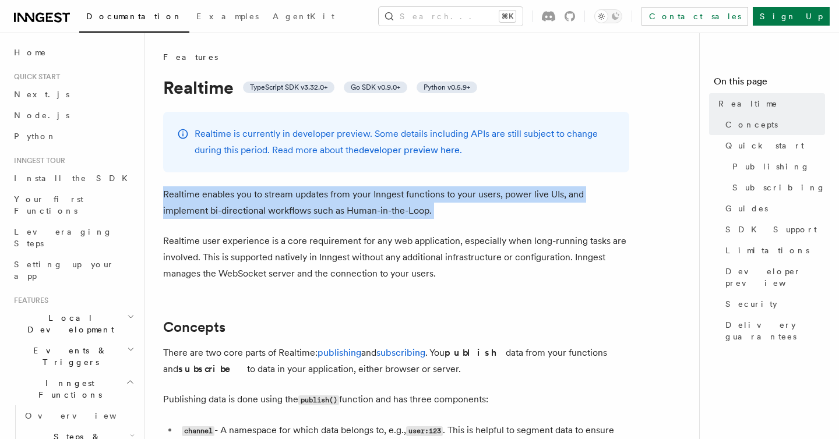
click at [271, 281] on p "Realtime user experience is a core requirement for any web application, especia…" at bounding box center [396, 257] width 466 height 49
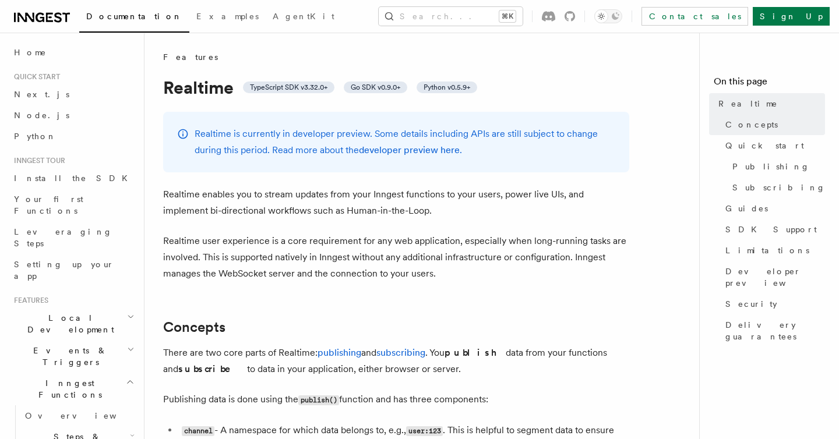
click at [271, 281] on p "Realtime user experience is a core requirement for any web application, especia…" at bounding box center [396, 257] width 466 height 49
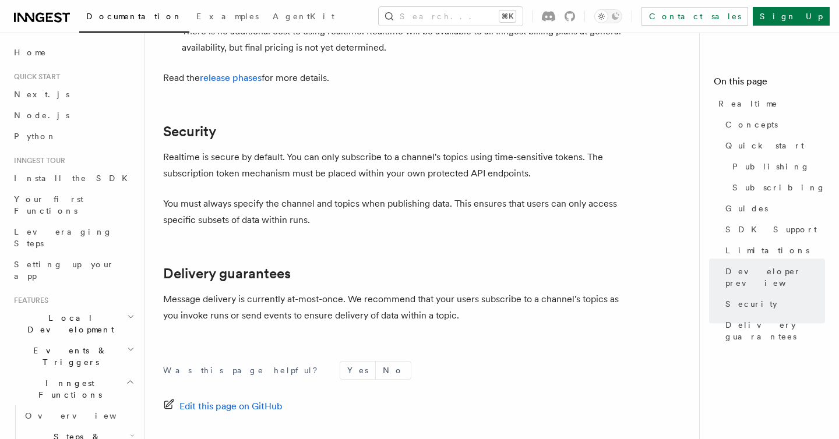
scroll to position [3268, 0]
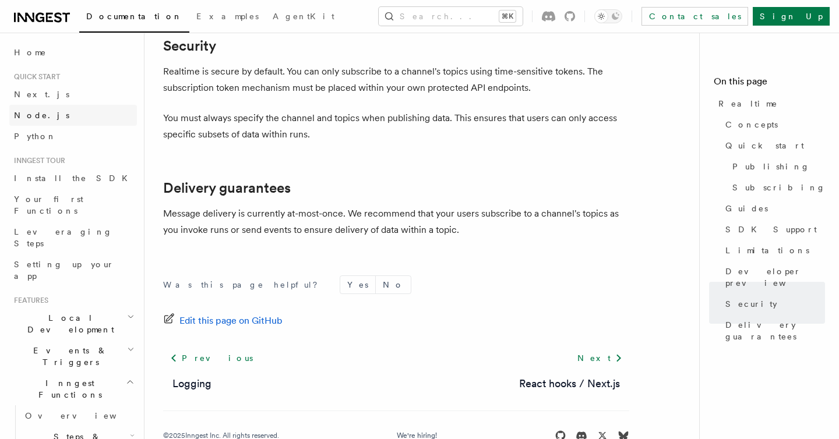
click at [31, 114] on span "Node.js" at bounding box center [41, 115] width 55 height 9
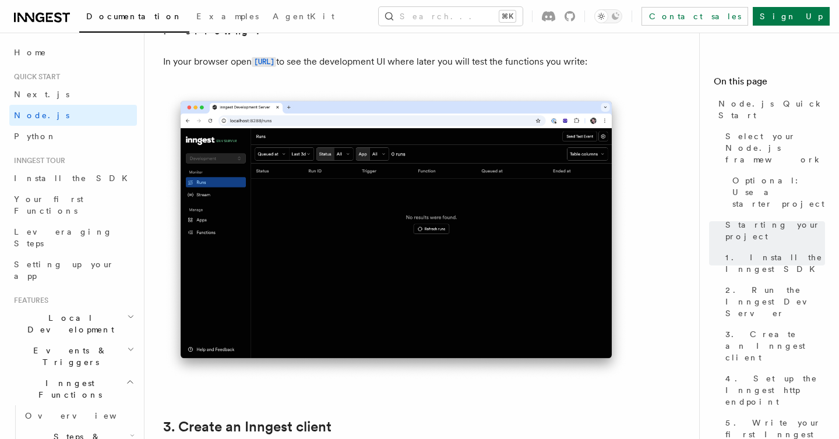
scroll to position [1126, 0]
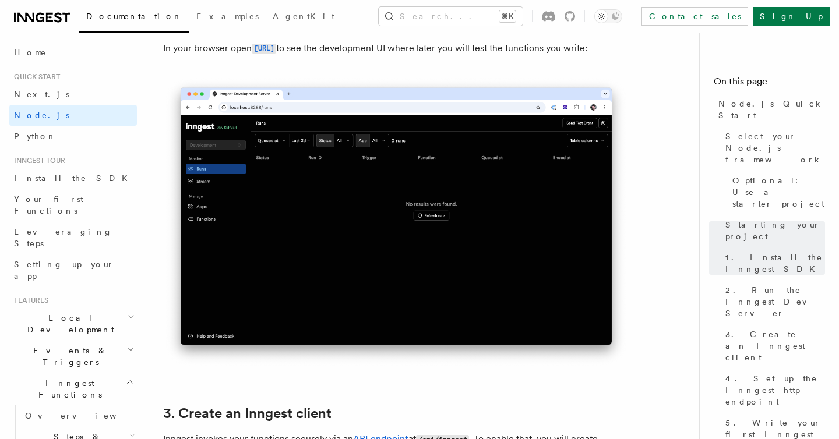
click at [312, 196] on img at bounding box center [396, 222] width 466 height 293
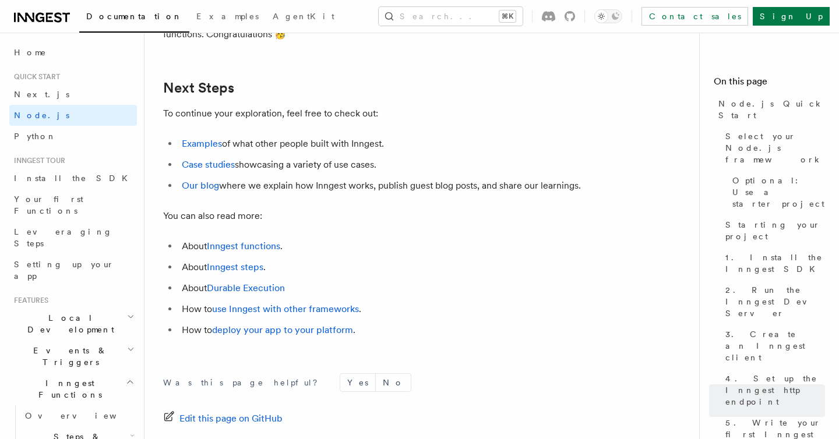
scroll to position [7416, 0]
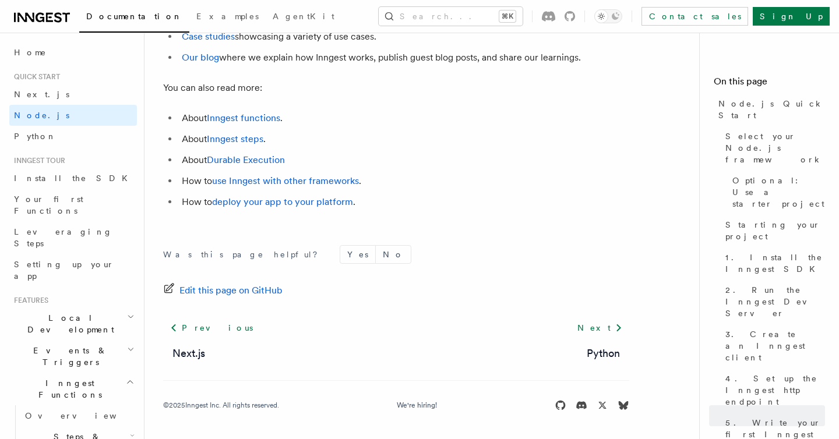
click at [37, 12] on icon at bounding box center [42, 17] width 56 height 14
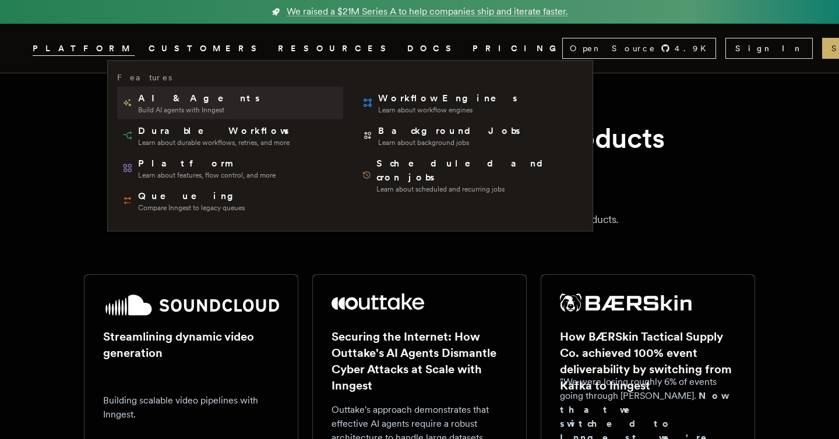
click at [154, 98] on span "AI & Agents" at bounding box center [199, 98] width 123 height 14
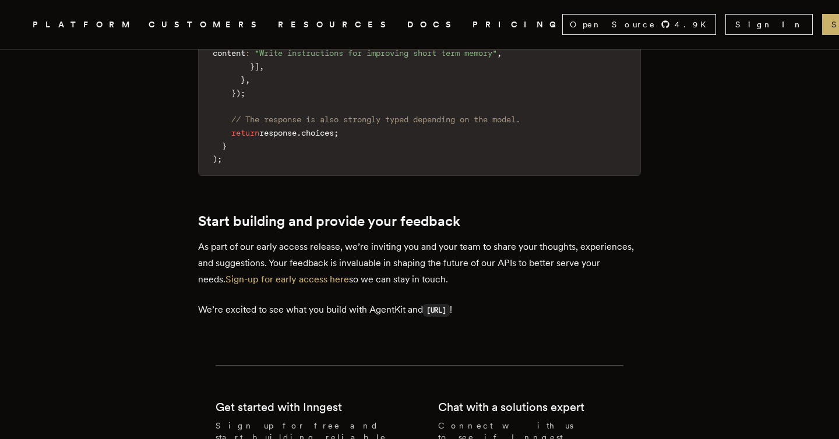
scroll to position [2280, 0]
